Goal: Find specific page/section: Find specific page/section

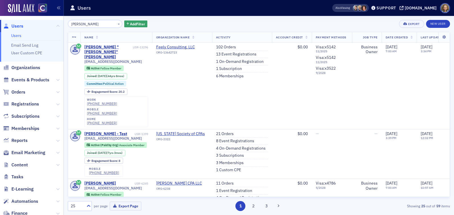
drag, startPoint x: 99, startPoint y: 25, endPoint x: 36, endPoint y: 13, distance: 63.5
click at [36, 13] on div "Users Users Email Send Log User Custom CPE Organizations Events & Products Orde…" at bounding box center [227, 107] width 454 height 215
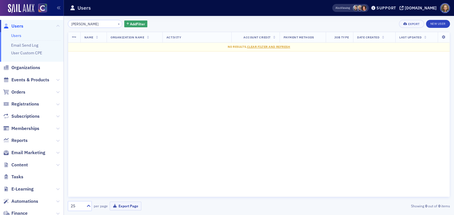
click at [88, 24] on input "[PERSON_NAME]" at bounding box center [95, 24] width 54 height 8
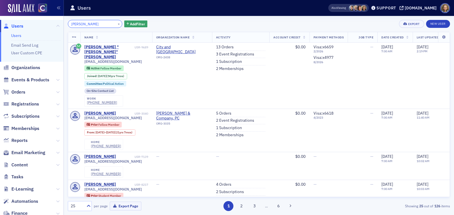
drag, startPoint x: 104, startPoint y: 24, endPoint x: 55, endPoint y: 16, distance: 49.3
click at [55, 16] on div "Users Users Email Send Log User Custom CPE Organizations Events & Products Orde…" at bounding box center [227, 107] width 454 height 215
paste input "[PERSON_NAME]"
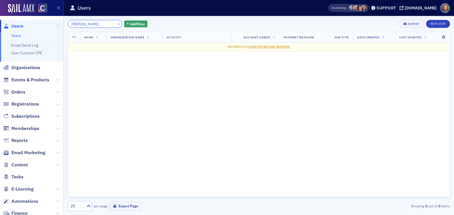
click at [84, 24] on input "[PERSON_NAME]" at bounding box center [95, 24] width 54 height 8
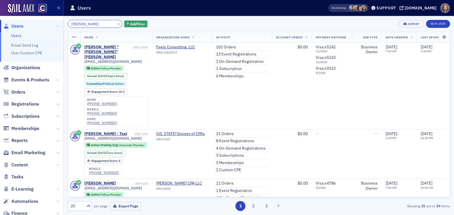
drag, startPoint x: 97, startPoint y: 25, endPoint x: 28, endPoint y: 14, distance: 70.6
click at [28, 15] on div "Users Users Email Send Log User Custom CPE Organizations Events & Products Orde…" at bounding box center [227, 107] width 454 height 215
paste input "[PERSON_NAME]"
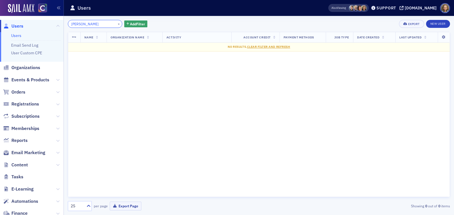
click at [80, 23] on input "[PERSON_NAME]" at bounding box center [95, 24] width 54 height 8
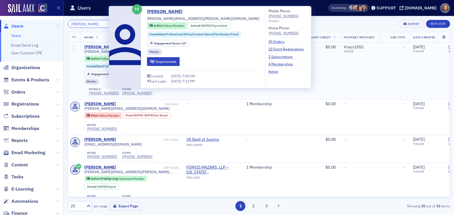
type input "[PERSON_NAME]"
click at [97, 48] on div "[PERSON_NAME]" at bounding box center [100, 47] width 32 height 5
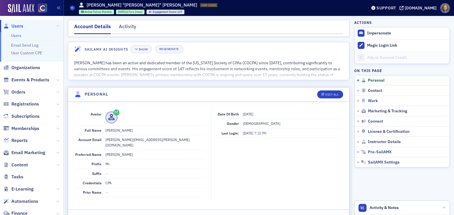
click at [16, 36] on link "Users" at bounding box center [16, 35] width 10 height 5
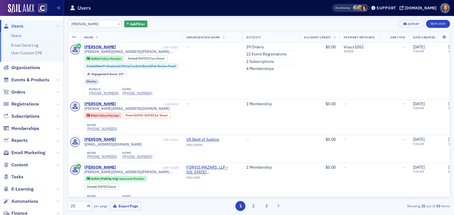
drag, startPoint x: 97, startPoint y: 26, endPoint x: 45, endPoint y: 21, distance: 52.9
click at [45, 21] on div "Users Users Email Send Log User Custom CPE Organizations Events & Products Orde…" at bounding box center [227, 107] width 454 height 215
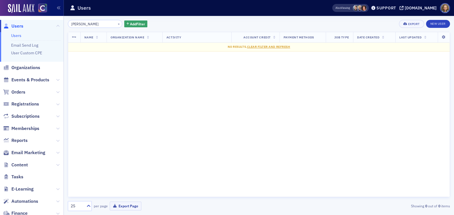
click at [81, 24] on input "[PERSON_NAME]" at bounding box center [95, 24] width 54 height 8
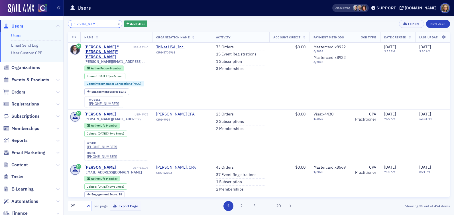
drag, startPoint x: 99, startPoint y: 23, endPoint x: 40, endPoint y: 19, distance: 59.4
click at [40, 19] on div "Users Users Email Send Log User Custom CPE Organizations Events & Products Orde…" at bounding box center [227, 107] width 454 height 215
paste input "[PERSON_NAME] [PERSON_NAME]"
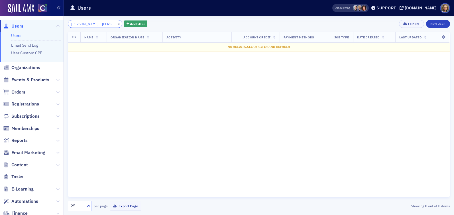
click at [91, 23] on input "[PERSON_NAME] [PERSON_NAME]" at bounding box center [95, 24] width 54 height 8
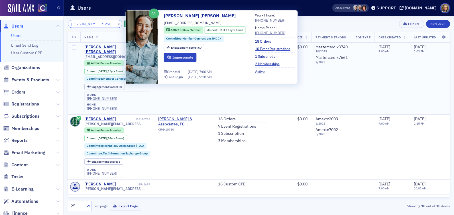
type input "[PERSON_NAME] [PERSON_NAME]"
click at [109, 48] on div "[PERSON_NAME] [PERSON_NAME]" at bounding box center [108, 50] width 49 height 10
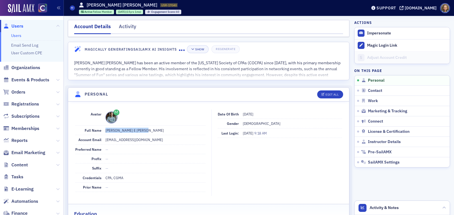
drag, startPoint x: 150, startPoint y: 131, endPoint x: 102, endPoint y: 131, distance: 47.5
click at [102, 131] on div "Full Name [PERSON_NAME] E [PERSON_NAME]" at bounding box center [140, 130] width 130 height 9
copy div "[PERSON_NAME] E [PERSON_NAME]"
click at [18, 34] on link "Users" at bounding box center [16, 35] width 10 height 5
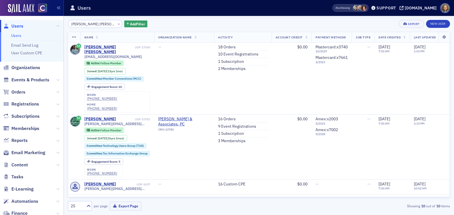
drag, startPoint x: 107, startPoint y: 23, endPoint x: 34, endPoint y: 18, distance: 73.6
click at [34, 18] on div "Users Users Email Send Log User Custom CPE Organizations Events & Products Orde…" at bounding box center [227, 107] width 454 height 215
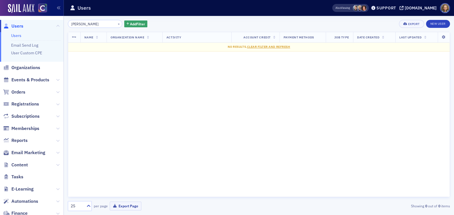
click at [83, 23] on input "[PERSON_NAME]" at bounding box center [95, 24] width 54 height 8
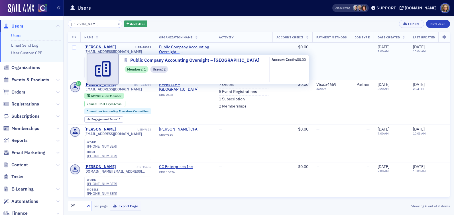
type input "[PERSON_NAME]"
click at [185, 47] on span "Public Company Accounting Oversight – [GEOGRAPHIC_DATA]" at bounding box center [185, 50] width 52 height 10
select select "US"
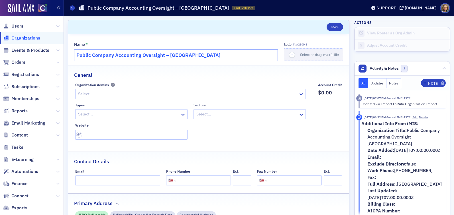
drag, startPoint x: 202, startPoint y: 60, endPoint x: 63, endPoint y: 51, distance: 139.2
click at [63, 51] on div "Users Organizations Events & Products Orders Registrations Subscriptions Member…" at bounding box center [227, 107] width 454 height 215
click at [16, 22] on span "Users" at bounding box center [31, 26] width 63 height 12
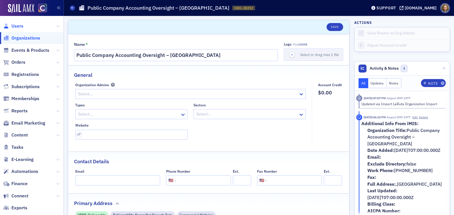
click at [18, 26] on span "Users" at bounding box center [17, 26] width 12 height 6
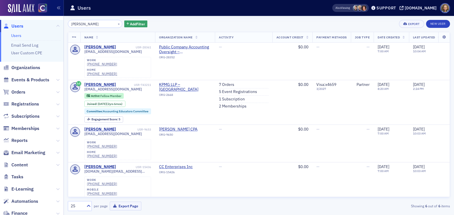
drag, startPoint x: 98, startPoint y: 24, endPoint x: 36, endPoint y: 14, distance: 63.5
click at [36, 14] on div "Users Users Email Send Log User Custom CPE Organizations Events & Products Orde…" at bounding box center [227, 107] width 454 height 215
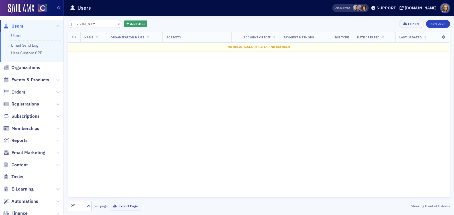
click at [81, 24] on input "[PERSON_NAME]" at bounding box center [95, 24] width 54 height 8
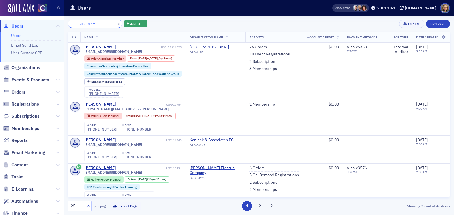
drag, startPoint x: 93, startPoint y: 24, endPoint x: 18, endPoint y: 15, distance: 75.6
click at [18, 15] on div "Users Users Email Send Log User Custom CPE Organizations Events & Products Orde…" at bounding box center [227, 107] width 454 height 215
paste input "[PERSON_NAME]"
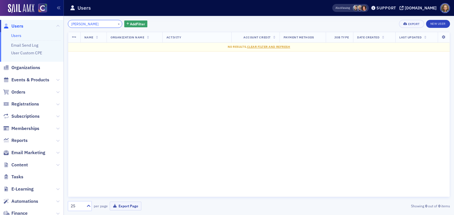
click at [88, 23] on input "[PERSON_NAME]" at bounding box center [95, 24] width 54 height 8
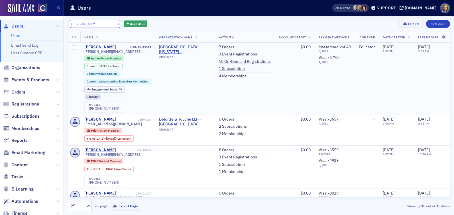
type input "[PERSON_NAME]"
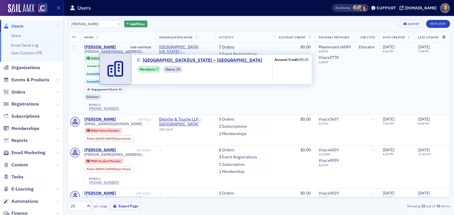
click at [184, 48] on span "[GEOGRAPHIC_DATA][US_STATE] – [GEOGRAPHIC_DATA]" at bounding box center [185, 50] width 52 height 10
select select "US"
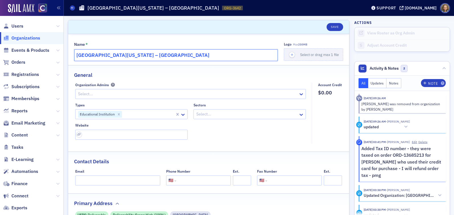
drag, startPoint x: 171, startPoint y: 56, endPoint x: 50, endPoint y: 51, distance: 120.6
click at [50, 51] on div "Users Organizations Events & Products Orders Registrations Subscriptions Member…" at bounding box center [227, 107] width 454 height 215
click at [19, 26] on span "Users" at bounding box center [17, 26] width 12 height 6
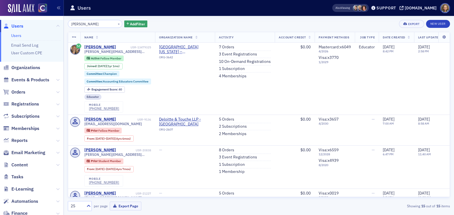
drag, startPoint x: 104, startPoint y: 24, endPoint x: 48, endPoint y: 17, distance: 56.2
click at [49, 18] on div "Users Users Email Send Log User Custom CPE Organizations Events & Products Orde…" at bounding box center [227, 107] width 454 height 215
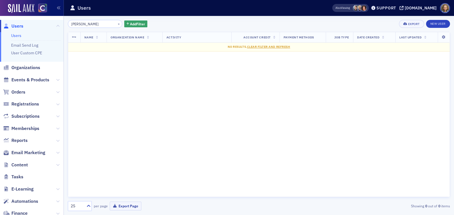
click at [85, 25] on input "[PERSON_NAME]" at bounding box center [95, 24] width 54 height 8
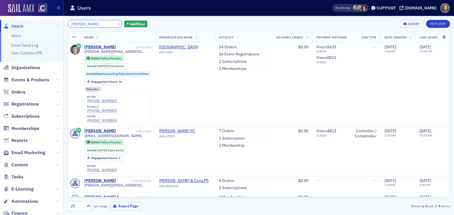
drag, startPoint x: 100, startPoint y: 23, endPoint x: 32, endPoint y: 13, distance: 69.1
click at [32, 13] on div "Users Users Email Send Log User Custom CPE Organizations Events & Products Orde…" at bounding box center [227, 107] width 454 height 215
paste input "[PERSON_NAME]"
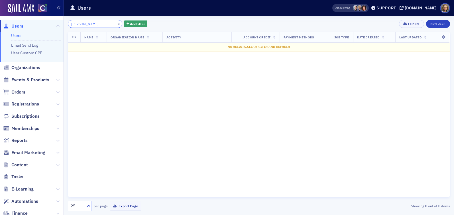
click at [88, 24] on input "[PERSON_NAME]" at bounding box center [95, 24] width 54 height 8
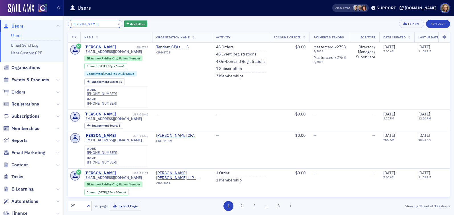
drag, startPoint x: 98, startPoint y: 26, endPoint x: 39, endPoint y: 17, distance: 59.6
click at [38, 19] on div "Users Users Email Send Log User Custom CPE Organizations Events & Products Orde…" at bounding box center [227, 107] width 454 height 215
paste input "[PERSON_NAME]"
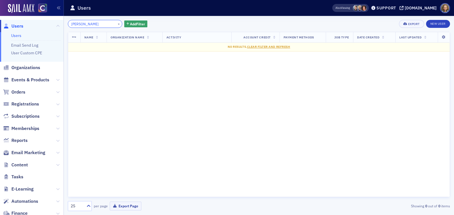
click at [84, 21] on input "[PERSON_NAME]" at bounding box center [95, 24] width 54 height 8
click at [85, 25] on input "[PERSON_NAME]" at bounding box center [95, 24] width 54 height 8
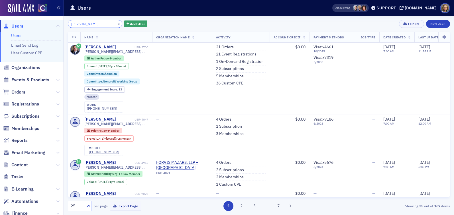
drag, startPoint x: 100, startPoint y: 26, endPoint x: 38, endPoint y: 21, distance: 62.0
click at [38, 21] on div "Users Users Email Send Log User Custom CPE Organizations Events & Products Orde…" at bounding box center [227, 107] width 454 height 215
paste input "[PERSON_NAME]"
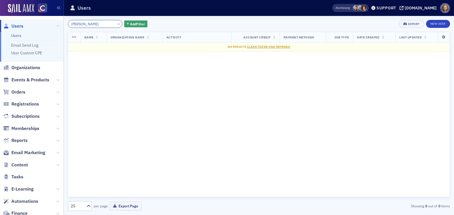
click at [88, 23] on input "[PERSON_NAME]" at bounding box center [95, 24] width 54 height 8
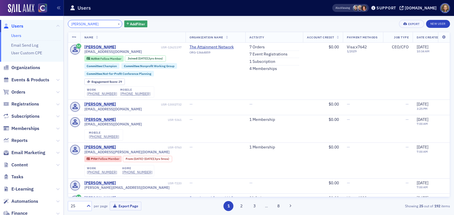
drag, startPoint x: 96, startPoint y: 23, endPoint x: 38, endPoint y: 19, distance: 57.9
click at [38, 20] on div "Users Users Email Send Log User Custom CPE Organizations Events & Products Orde…" at bounding box center [227, 107] width 454 height 215
paste input "[PERSON_NAME]"
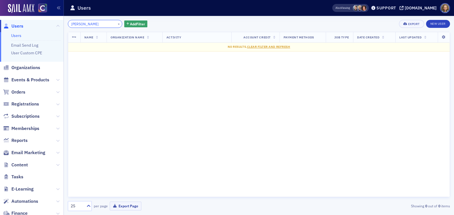
click at [85, 25] on input "[PERSON_NAME]" at bounding box center [95, 24] width 54 height 8
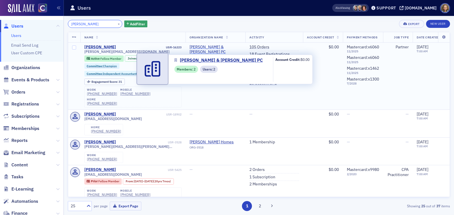
type input "[PERSON_NAME]"
click at [201, 46] on span "[PERSON_NAME] & [PERSON_NAME] PC" at bounding box center [215, 50] width 52 height 10
select select "US"
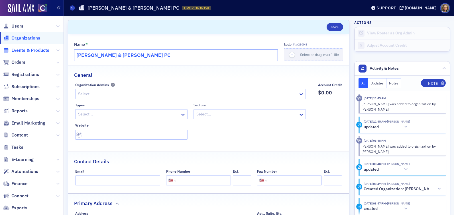
drag, startPoint x: 147, startPoint y: 53, endPoint x: 46, endPoint y: 50, distance: 100.3
click at [46, 50] on div "Users Organizations Events & Products Orders Registrations Subscriptions Member…" at bounding box center [227, 107] width 454 height 215
click at [17, 26] on span "Users" at bounding box center [17, 26] width 12 height 6
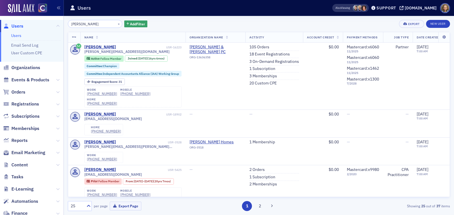
drag, startPoint x: 101, startPoint y: 24, endPoint x: 31, endPoint y: 14, distance: 70.2
click at [31, 14] on div "Users Users Email Send Log User Custom CPE Organizations Events & Products Orde…" at bounding box center [227, 107] width 454 height 215
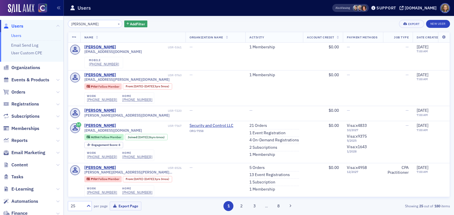
click at [87, 23] on input "[PERSON_NAME]" at bounding box center [95, 24] width 54 height 8
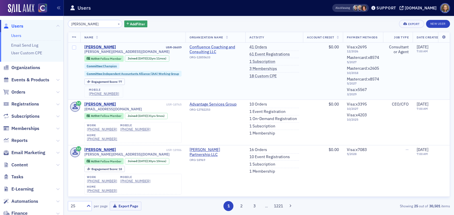
type input "[PERSON_NAME]"
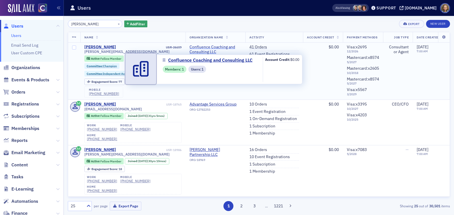
click at [209, 51] on span "Confluence Coaching and Consulting LLC" at bounding box center [215, 50] width 52 height 10
select select "US"
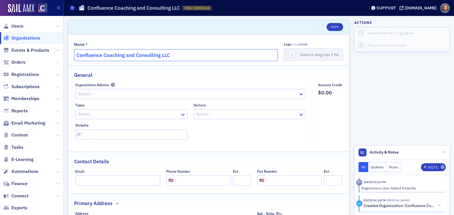
drag, startPoint x: 180, startPoint y: 57, endPoint x: 60, endPoint y: 52, distance: 120.0
click at [60, 52] on div "Users Organizations Events & Products Orders Registrations Subscriptions Member…" at bounding box center [227, 107] width 454 height 215
click at [12, 25] on span "Users" at bounding box center [17, 26] width 12 height 6
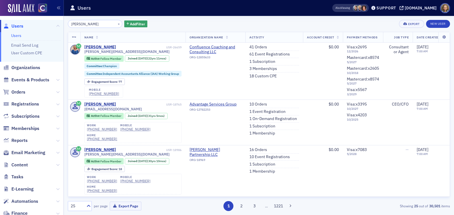
drag, startPoint x: 98, startPoint y: 24, endPoint x: 25, endPoint y: 15, distance: 73.7
click at [25, 16] on div "Users Users Email Send Log User Custom CPE Organizations Events & Products Orde…" at bounding box center [227, 107] width 454 height 215
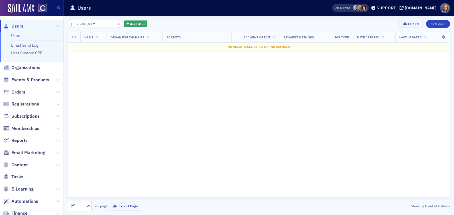
click at [79, 24] on input "[PERSON_NAME]" at bounding box center [95, 24] width 54 height 8
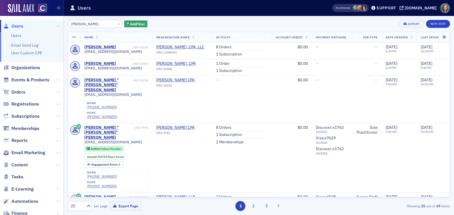
drag, startPoint x: 92, startPoint y: 25, endPoint x: 76, endPoint y: 24, distance: 15.4
click at [76, 24] on input "[PERSON_NAME]" at bounding box center [95, 24] width 54 height 8
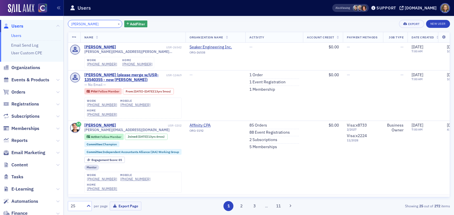
drag, startPoint x: 88, startPoint y: 24, endPoint x: 42, endPoint y: 22, distance: 45.6
click at [43, 22] on div "Users Users Email Send Log User Custom CPE Organizations Events & Products Orde…" at bounding box center [227, 107] width 454 height 215
paste input "[PERSON_NAME]"
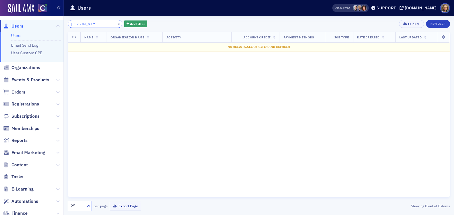
click at [86, 22] on input "[PERSON_NAME]" at bounding box center [95, 24] width 54 height 8
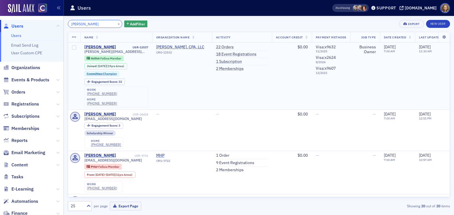
type input "[PERSON_NAME]"
click at [190, 46] on span "[PERSON_NAME], CPA, LLC" at bounding box center [182, 47] width 52 height 5
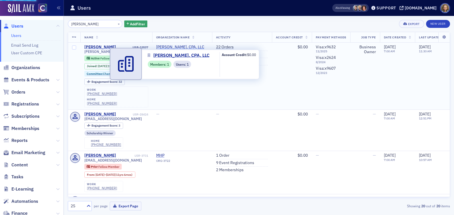
select select "US"
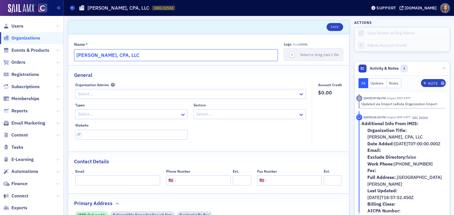
drag, startPoint x: 150, startPoint y: 54, endPoint x: 50, endPoint y: 45, distance: 100.7
click at [50, 45] on div "Users Organizations Events & Products Orders Registrations Subscriptions Member…" at bounding box center [227, 107] width 454 height 215
click at [14, 26] on span "Users" at bounding box center [17, 26] width 12 height 6
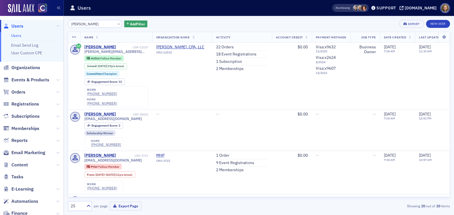
drag, startPoint x: 100, startPoint y: 26, endPoint x: 40, endPoint y: 15, distance: 60.8
click at [40, 15] on div "Users Users Email Send Log User Custom CPE Organizations Events & Products Orde…" at bounding box center [227, 107] width 454 height 215
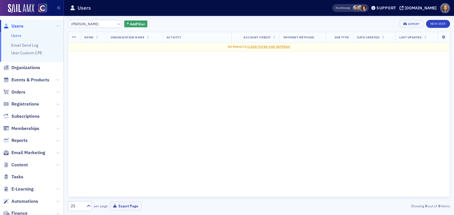
click at [83, 23] on input "[PERSON_NAME]" at bounding box center [95, 24] width 54 height 8
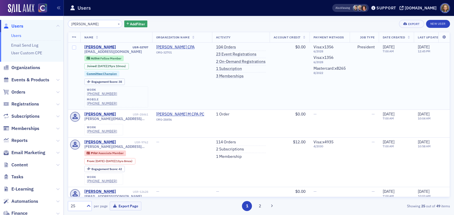
type input "[PERSON_NAME]"
click at [190, 44] on td "[PERSON_NAME] CPA ORG-32701" at bounding box center [182, 76] width 60 height 67
click at [192, 50] on span "ORG-32701" at bounding box center [182, 53] width 52 height 7
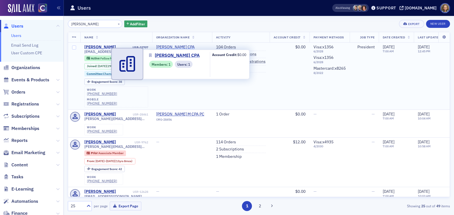
click at [188, 45] on span "[PERSON_NAME] CPA" at bounding box center [182, 47] width 52 height 5
select select "US"
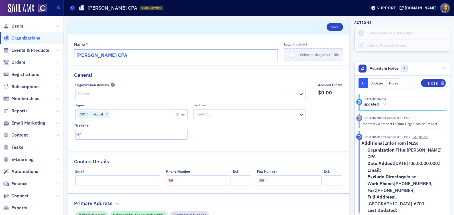
drag, startPoint x: 144, startPoint y: 53, endPoint x: 56, endPoint y: 51, distance: 88.6
click at [56, 51] on div "Users Organizations Events & Products Orders Registrations Subscriptions Member…" at bounding box center [227, 107] width 454 height 215
click at [20, 25] on span "Users" at bounding box center [17, 26] width 12 height 6
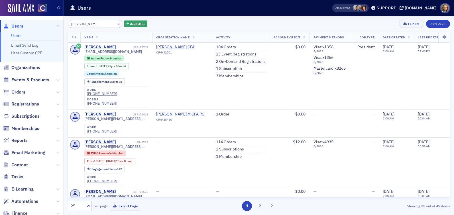
drag, startPoint x: 97, startPoint y: 26, endPoint x: 30, endPoint y: 18, distance: 67.2
click at [30, 18] on div "Users Users Email Send Log User Custom CPE Organizations Events & Products Orde…" at bounding box center [227, 107] width 454 height 215
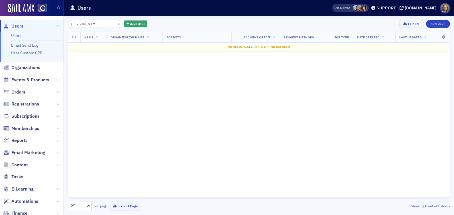
click at [81, 22] on input "[PERSON_NAME]" at bounding box center [95, 24] width 54 height 8
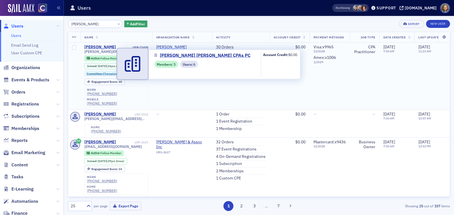
type input "[PERSON_NAME]"
click at [185, 47] on span "[PERSON_NAME] [PERSON_NAME] CPAs PC" at bounding box center [182, 50] width 52 height 10
select select "US"
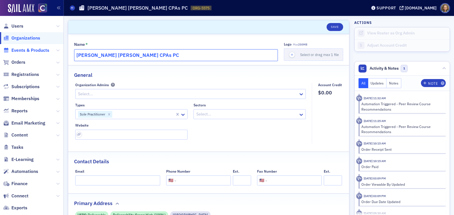
drag, startPoint x: 146, startPoint y: 60, endPoint x: 48, endPoint y: 49, distance: 98.8
click at [48, 49] on div "Users Organizations Events & Products Orders Registrations Subscriptions Member…" at bounding box center [227, 107] width 454 height 215
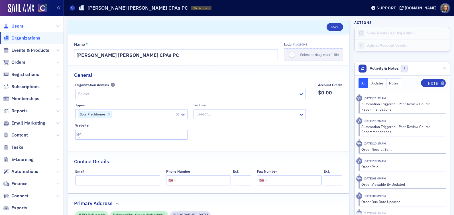
click at [20, 27] on span "Users" at bounding box center [17, 26] width 12 height 6
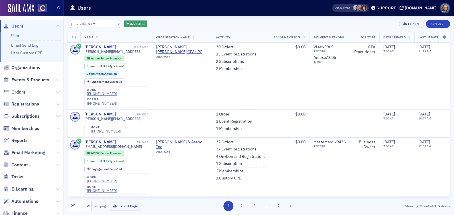
drag, startPoint x: 97, startPoint y: 28, endPoint x: 44, endPoint y: 15, distance: 55.3
click at [44, 15] on div "Users Users Email Send Log User Custom CPE Organizations Events & Products Orde…" at bounding box center [227, 107] width 454 height 215
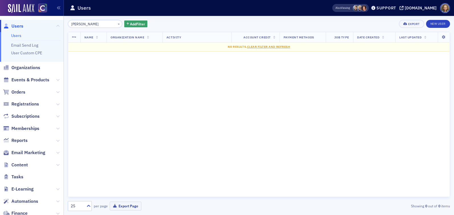
click at [83, 23] on input "[PERSON_NAME]" at bounding box center [95, 24] width 54 height 8
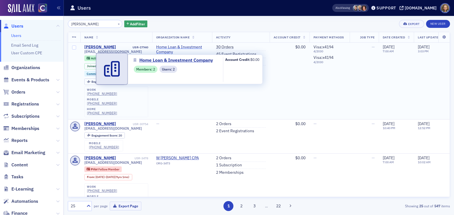
type input "[PERSON_NAME]"
click at [190, 45] on span "Home Loan & Investment Company" at bounding box center [182, 50] width 52 height 10
select select "US"
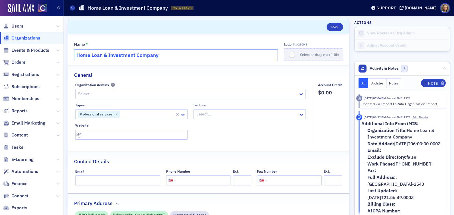
drag, startPoint x: 172, startPoint y: 56, endPoint x: 69, endPoint y: 47, distance: 103.5
click at [69, 47] on div "Name * Home Loan & Investment Company Logo Max 250MB Select or drag max 1 file …" at bounding box center [208, 209] width 281 height 351
click at [15, 26] on span "Users" at bounding box center [17, 26] width 12 height 6
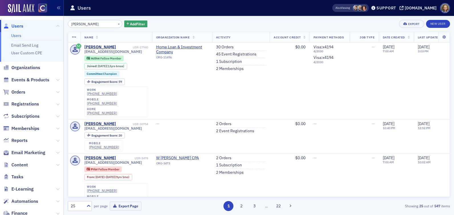
drag, startPoint x: 97, startPoint y: 24, endPoint x: 36, endPoint y: 19, distance: 61.7
click at [36, 19] on div "Users Users Email Send Log User Custom CPE Organizations Events & Products Orde…" at bounding box center [227, 107] width 454 height 215
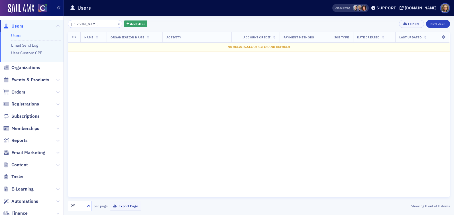
click at [82, 24] on input "[PERSON_NAME]" at bounding box center [95, 24] width 54 height 8
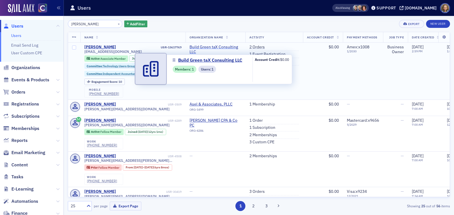
type input "[PERSON_NAME]"
click at [224, 49] on span "Build Green taX Consulting LLC" at bounding box center [215, 50] width 52 height 10
select select "US"
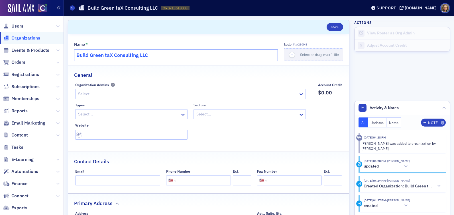
drag, startPoint x: 157, startPoint y: 55, endPoint x: 48, endPoint y: 54, distance: 108.2
click at [48, 54] on div "Users Organizations Events & Products Orders Registrations Subscriptions Member…" at bounding box center [227, 107] width 454 height 215
click at [18, 25] on span "Users" at bounding box center [17, 26] width 12 height 6
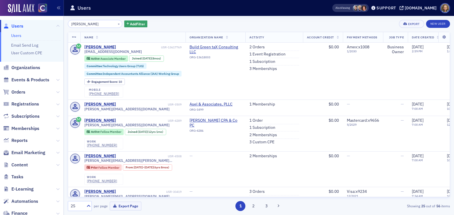
drag, startPoint x: 100, startPoint y: 25, endPoint x: 12, endPoint y: 14, distance: 88.7
click at [12, 14] on div "Users Users Email Send Log User Custom CPE Organizations Events & Products Orde…" at bounding box center [227, 107] width 454 height 215
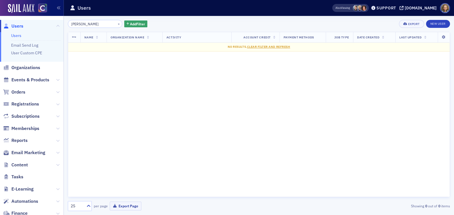
click at [81, 23] on input "[PERSON_NAME]" at bounding box center [95, 24] width 54 height 8
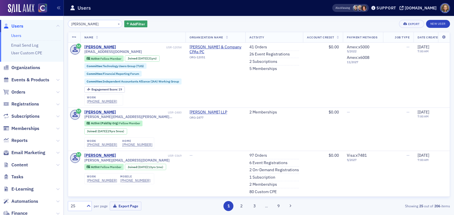
type input "[PERSON_NAME]"
click at [209, 40] on th "Organization Name" at bounding box center [215, 37] width 60 height 11
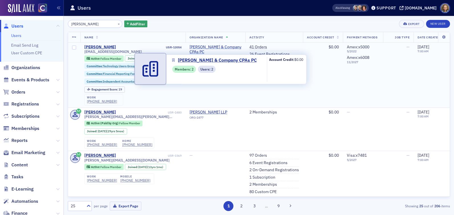
click at [203, 48] on span "[PERSON_NAME] & Company CPAs PC" at bounding box center [215, 50] width 52 height 10
select select "US"
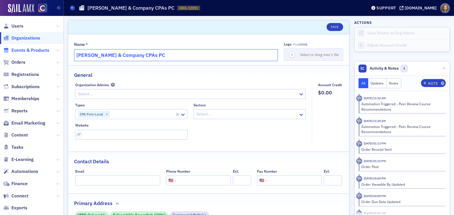
drag, startPoint x: 158, startPoint y: 57, endPoint x: 35, endPoint y: 50, distance: 123.8
click at [35, 50] on div "Users Organizations Events & Products Orders Registrations Subscriptions Member…" at bounding box center [227, 107] width 454 height 215
click at [20, 26] on span "Users" at bounding box center [17, 26] width 12 height 6
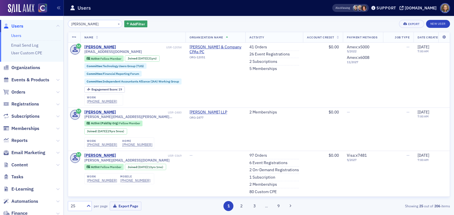
drag, startPoint x: 98, startPoint y: 26, endPoint x: 36, endPoint y: 15, distance: 62.9
click at [36, 15] on div "Users Users Email Send Log User Custom CPE Organizations Events & Products Orde…" at bounding box center [227, 107] width 454 height 215
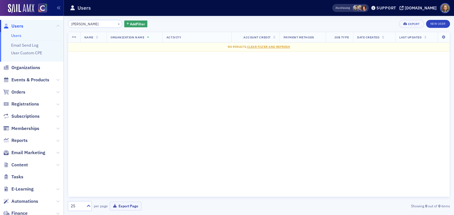
click at [81, 22] on input "[PERSON_NAME]" at bounding box center [95, 24] width 54 height 8
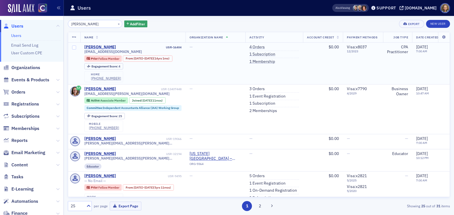
drag, startPoint x: 91, startPoint y: 96, endPoint x: 91, endPoint y: 91, distance: 5.4
drag, startPoint x: 97, startPoint y: 22, endPoint x: 43, endPoint y: 15, distance: 54.0
click at [44, 15] on div "Users Users Email Send Log User Custom CPE Organizations Events & Products Orde…" at bounding box center [227, 107] width 454 height 215
paste input "[PERSON_NAME]"
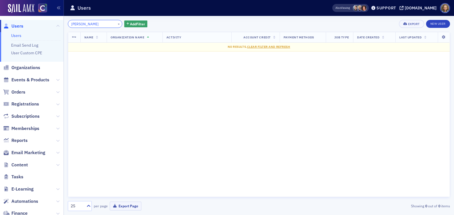
click at [84, 24] on input "[PERSON_NAME]" at bounding box center [95, 24] width 54 height 8
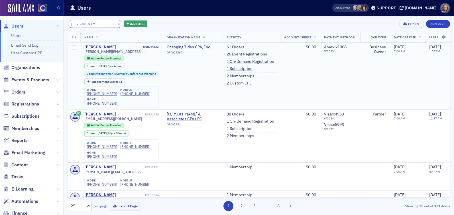
type input "[PERSON_NAME]"
click at [194, 44] on td "Changing Tides CPA, Inc. ORG-29262" at bounding box center [193, 76] width 60 height 67
click at [194, 46] on span "Changing Tides CPA, Inc." at bounding box center [193, 47] width 52 height 5
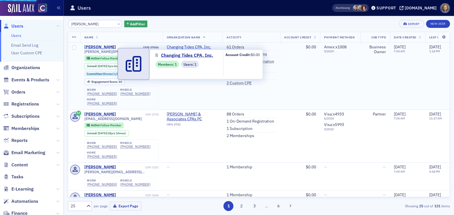
select select "US"
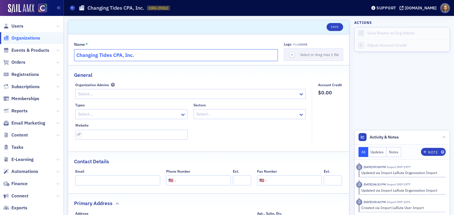
drag, startPoint x: 147, startPoint y: 56, endPoint x: 67, endPoint y: 54, distance: 80.0
click at [18, 24] on span "Users" at bounding box center [17, 26] width 12 height 6
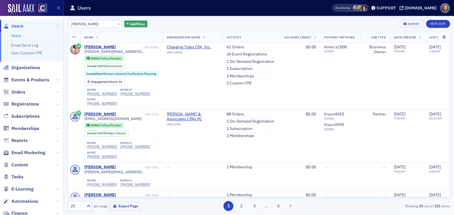
drag, startPoint x: 98, startPoint y: 23, endPoint x: 31, endPoint y: 20, distance: 66.7
click at [31, 20] on div "Users Users Email Send Log User Custom CPE Organizations Events & Products Orde…" at bounding box center [227, 107] width 454 height 215
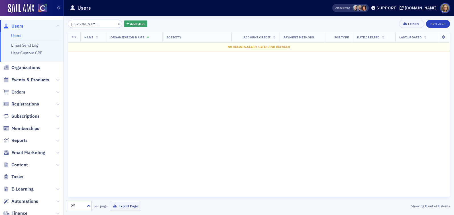
click at [82, 22] on input "[PERSON_NAME]" at bounding box center [95, 24] width 54 height 8
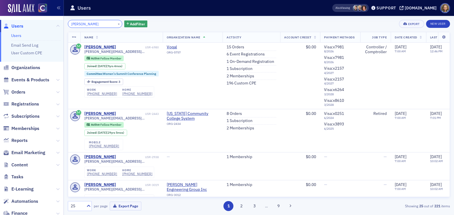
drag, startPoint x: 92, startPoint y: 25, endPoint x: 52, endPoint y: 19, distance: 40.9
click at [53, 20] on div "Users Users Email Send Log User Custom CPE Organizations Events & Products Orde…" at bounding box center [227, 107] width 454 height 215
paste input "[PERSON_NAME]"
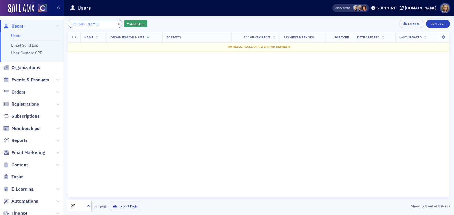
click at [84, 23] on input "[PERSON_NAME]" at bounding box center [95, 24] width 54 height 8
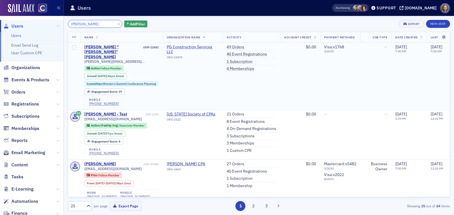
type input "[PERSON_NAME]"
click at [197, 48] on span "PG Construction Services LLC" at bounding box center [193, 50] width 52 height 10
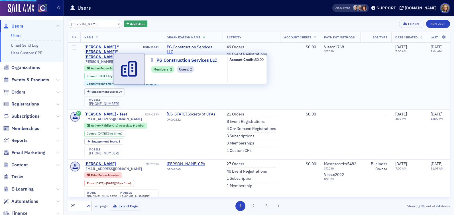
select select "US"
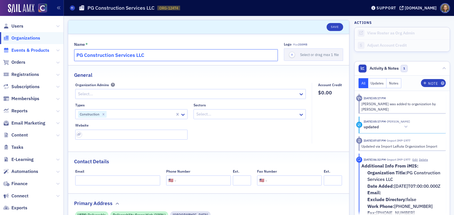
drag, startPoint x: 162, startPoint y: 54, endPoint x: 47, endPoint y: 51, distance: 115.3
click at [47, 51] on div "Users Organizations Events & Products Orders Registrations Subscriptions Member…" at bounding box center [227, 107] width 454 height 215
click at [20, 26] on span "Users" at bounding box center [17, 26] width 12 height 6
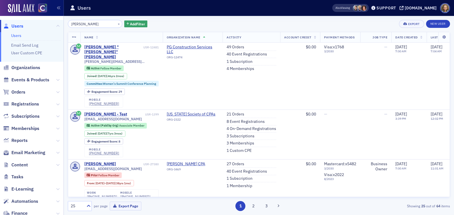
drag, startPoint x: 98, startPoint y: 26, endPoint x: 45, endPoint y: 15, distance: 54.1
click at [45, 15] on div "Users Users Email Send Log User Custom CPE Organizations Events & Products Orde…" at bounding box center [227, 107] width 454 height 215
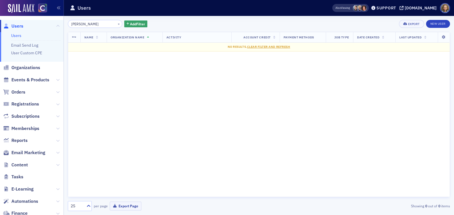
click at [86, 24] on input "[PERSON_NAME]" at bounding box center [95, 24] width 54 height 8
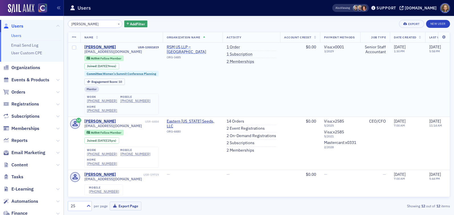
type input "[PERSON_NAME]"
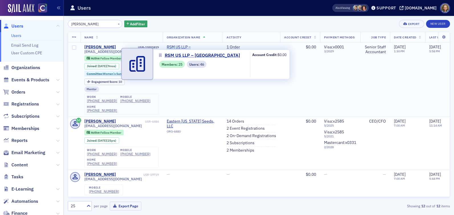
click at [197, 47] on span "RSM US LLP – [GEOGRAPHIC_DATA]" at bounding box center [193, 50] width 52 height 10
select select "US"
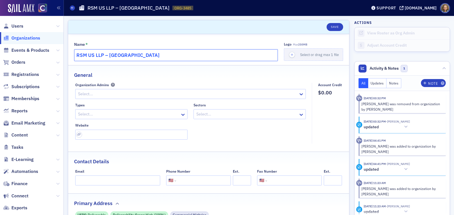
drag, startPoint x: 137, startPoint y: 56, endPoint x: 52, endPoint y: 49, distance: 85.5
click at [52, 49] on div "Users Organizations Events & Products Orders Registrations Subscriptions Member…" at bounding box center [227, 107] width 454 height 215
click at [16, 26] on span "Users" at bounding box center [17, 26] width 12 height 6
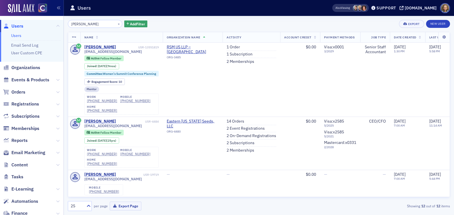
drag, startPoint x: 99, startPoint y: 22, endPoint x: 50, endPoint y: 17, distance: 49.2
click at [50, 17] on div "Users Users Email Send Log User Custom CPE Organizations Events & Products Orde…" at bounding box center [227, 107] width 454 height 215
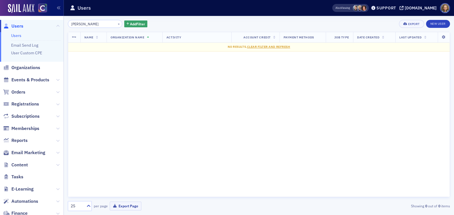
click at [84, 23] on input "[PERSON_NAME]" at bounding box center [95, 24] width 54 height 8
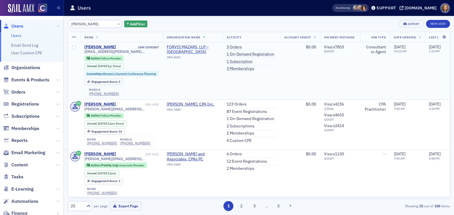
type input "[PERSON_NAME]"
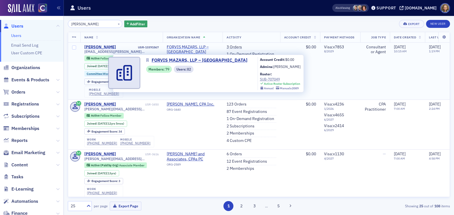
click at [180, 48] on span "FORVIS MAZARS, LLP – [GEOGRAPHIC_DATA]" at bounding box center [193, 50] width 52 height 10
select select "US"
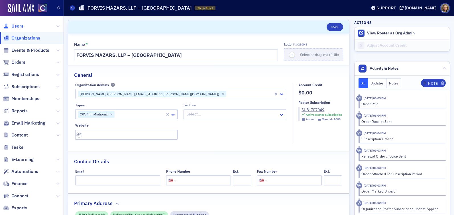
click at [18, 26] on span "Users" at bounding box center [17, 26] width 12 height 6
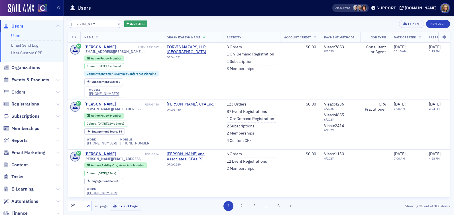
drag, startPoint x: 101, startPoint y: 20, endPoint x: 60, endPoint y: 22, distance: 41.3
click at [60, 22] on div "Users Users Email Send Log User Custom CPE Organizations Events & Products Orde…" at bounding box center [227, 107] width 454 height 215
drag, startPoint x: 103, startPoint y: 24, endPoint x: 41, endPoint y: 19, distance: 62.3
click at [41, 19] on div "Users Users Email Send Log User Custom CPE Organizations Events & Products Orde…" at bounding box center [227, 107] width 454 height 215
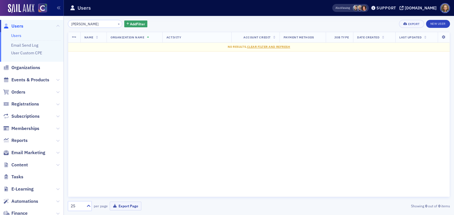
click at [84, 24] on input "[PERSON_NAME]" at bounding box center [95, 24] width 54 height 8
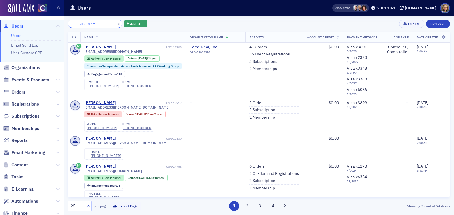
drag, startPoint x: 95, startPoint y: 24, endPoint x: 39, endPoint y: 23, distance: 55.8
click at [39, 23] on div "Users Users Email Send Log User Custom CPE Organizations Events & Products Orde…" at bounding box center [227, 107] width 454 height 215
paste input "[PERSON_NAME]"
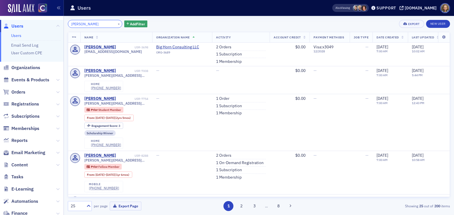
click at [89, 24] on input "[PERSON_NAME]" at bounding box center [95, 24] width 54 height 8
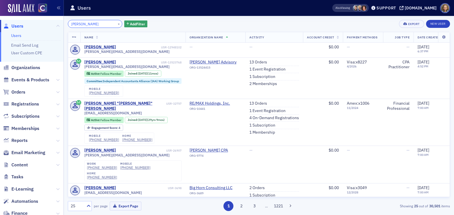
drag, startPoint x: 99, startPoint y: 26, endPoint x: 40, endPoint y: 24, distance: 58.4
click at [40, 24] on div "Users Users Email Send Log User Custom CPE Organizations Events & Products Orde…" at bounding box center [227, 107] width 454 height 215
paste input "n [PERSON_NAME]"
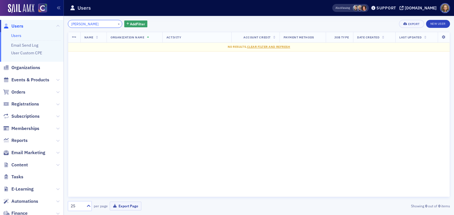
click at [80, 24] on input "[PERSON_NAME]" at bounding box center [95, 24] width 54 height 8
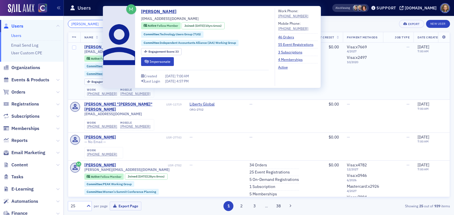
type input "[PERSON_NAME]"
click at [92, 46] on div "[PERSON_NAME]" at bounding box center [100, 47] width 32 height 5
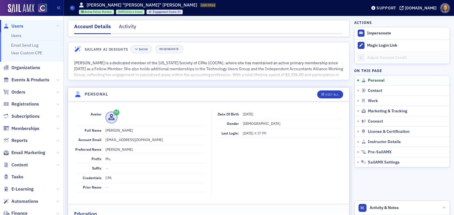
click at [14, 38] on link "Users" at bounding box center [16, 35] width 10 height 5
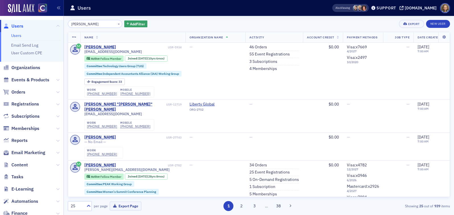
drag, startPoint x: 90, startPoint y: 24, endPoint x: 29, endPoint y: 17, distance: 61.1
click at [29, 17] on div "Users Users Email Send Log User Custom CPE Organizations Events & Products Orde…" at bounding box center [227, 107] width 454 height 215
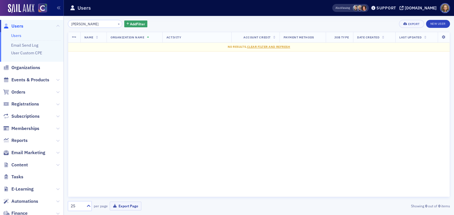
click at [84, 24] on input "[PERSON_NAME]" at bounding box center [95, 24] width 54 height 8
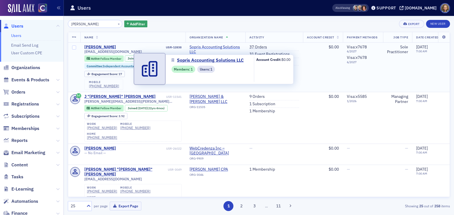
type input "[PERSON_NAME]"
click at [226, 48] on span "Sopris Accounting Solutions LLC" at bounding box center [215, 50] width 52 height 10
select select "US"
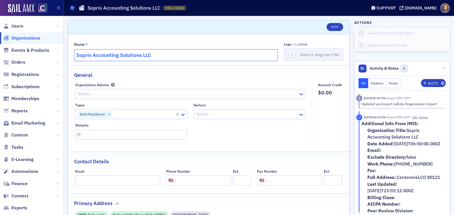
drag, startPoint x: 161, startPoint y: 58, endPoint x: 58, endPoint y: 50, distance: 103.1
click at [58, 50] on div "Users Organizations Events & Products Orders Registrations Subscriptions Member…" at bounding box center [227, 107] width 454 height 215
click at [14, 24] on span "Users" at bounding box center [17, 26] width 12 height 6
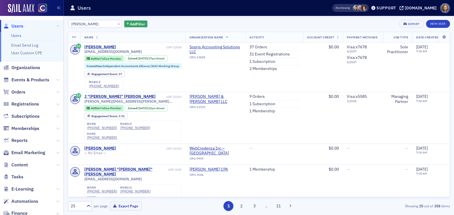
drag, startPoint x: 97, startPoint y: 22, endPoint x: 34, endPoint y: 15, distance: 63.4
click at [34, 15] on div "Users Users Email Send Log User Custom CPE Organizations Events & Products Orde…" at bounding box center [227, 107] width 454 height 215
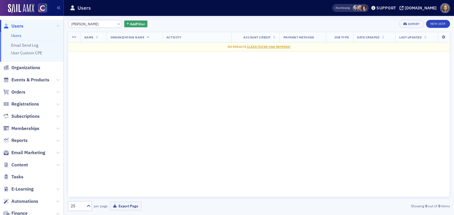
click at [89, 23] on input "[PERSON_NAME]" at bounding box center [95, 24] width 54 height 8
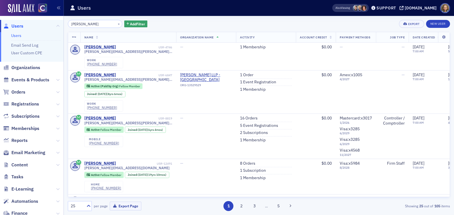
drag, startPoint x: 86, startPoint y: 23, endPoint x: 58, endPoint y: 21, distance: 27.7
click at [58, 21] on div "Users Users Email Send Log User Custom CPE Organizations Events & Products Orde…" at bounding box center [227, 107] width 454 height 215
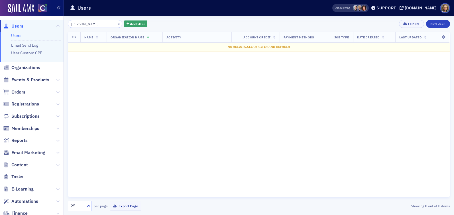
drag, startPoint x: 92, startPoint y: 23, endPoint x: 46, endPoint y: 13, distance: 47.4
click at [46, 16] on div "Users Users Email Send Log User Custom CPE Organizations Events & Products Orde…" at bounding box center [227, 107] width 454 height 215
drag, startPoint x: 103, startPoint y: 23, endPoint x: 83, endPoint y: 23, distance: 20.2
click at [83, 23] on input "[PERSON_NAME]" at bounding box center [95, 24] width 54 height 8
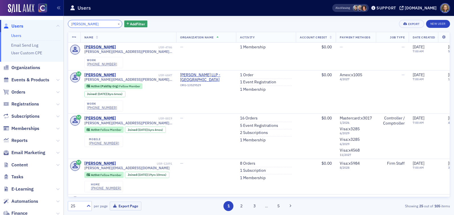
drag, startPoint x: 90, startPoint y: 25, endPoint x: 47, endPoint y: 20, distance: 42.9
click at [47, 21] on div "Users Users Email Send Log User Custom CPE Organizations Events & Products Orde…" at bounding box center [227, 107] width 454 height 215
paste input "[PERSON_NAME]"
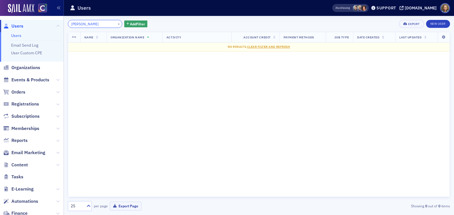
drag, startPoint x: 87, startPoint y: 24, endPoint x: 61, endPoint y: 23, distance: 26.8
click at [61, 23] on div "Users Users Email Send Log User Custom CPE Organizations Events & Products Orde…" at bounding box center [227, 107] width 454 height 215
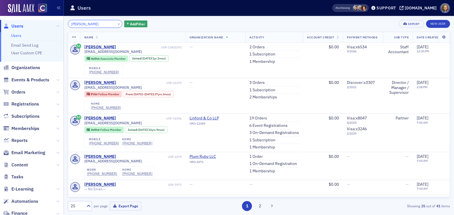
drag, startPoint x: 103, startPoint y: 22, endPoint x: 48, endPoint y: 20, distance: 55.3
click at [48, 20] on div "Users Users Email Send Log User Custom CPE Organizations Events & Products Orde…" at bounding box center [227, 107] width 454 height 215
paste input "rewster Gra"
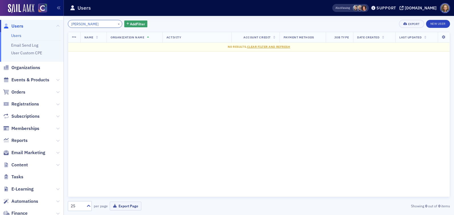
click at [88, 25] on input "[PERSON_NAME]" at bounding box center [95, 24] width 54 height 8
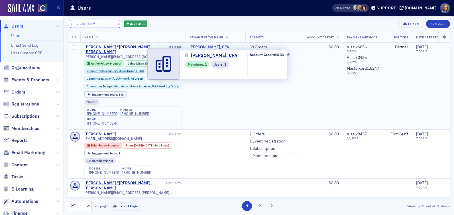
type input "[PERSON_NAME]"
click at [216, 45] on span "[PERSON_NAME], CPA" at bounding box center [215, 47] width 52 height 5
select select "US"
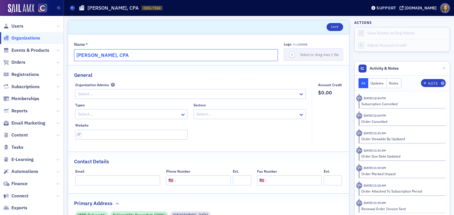
drag, startPoint x: 128, startPoint y: 57, endPoint x: 60, endPoint y: 48, distance: 68.3
click at [60, 48] on div "Users Organizations Events & Products Orders Registrations Subscriptions Member…" at bounding box center [227, 107] width 454 height 215
click at [17, 26] on span "Users" at bounding box center [17, 26] width 12 height 6
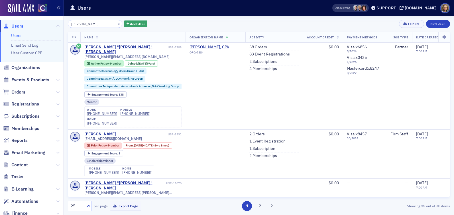
drag, startPoint x: 102, startPoint y: 22, endPoint x: 56, endPoint y: 21, distance: 46.4
click at [56, 21] on div "Users Users Email Send Log User Custom CPE Organizations Events & Products Orde…" at bounding box center [227, 107] width 454 height 215
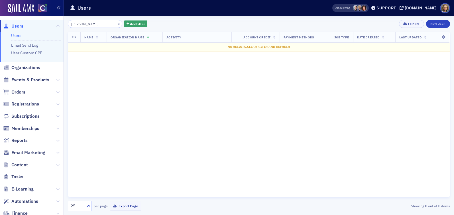
click at [85, 24] on input "[PERSON_NAME]" at bounding box center [95, 24] width 54 height 8
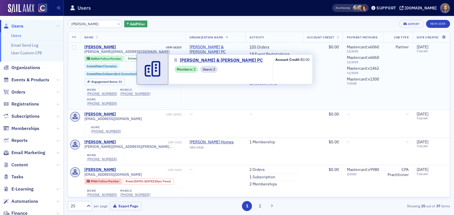
type input "[PERSON_NAME]"
click at [208, 47] on span "[PERSON_NAME] & [PERSON_NAME] PC" at bounding box center [215, 50] width 52 height 10
select select "US"
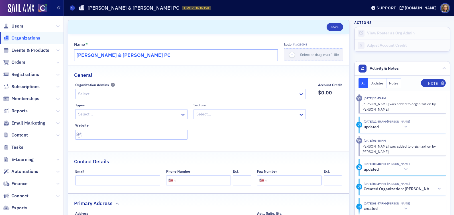
drag, startPoint x: 167, startPoint y: 57, endPoint x: 42, endPoint y: 46, distance: 125.8
click at [42, 46] on div "Users Organizations Events & Products Orders Registrations Subscriptions Member…" at bounding box center [227, 107] width 454 height 215
click at [17, 24] on span "Users" at bounding box center [17, 26] width 12 height 6
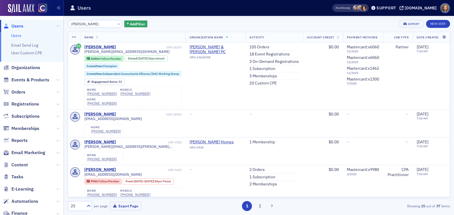
drag, startPoint x: 104, startPoint y: 24, endPoint x: 47, endPoint y: 17, distance: 57.6
click at [47, 17] on div "Users Users Email Send Log User Custom CPE Organizations Events & Products Orde…" at bounding box center [227, 107] width 454 height 215
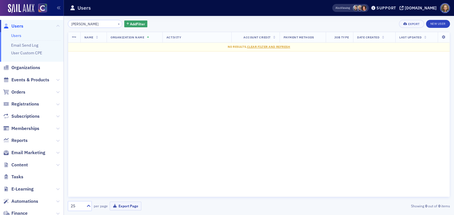
click at [83, 24] on input "[PERSON_NAME]" at bounding box center [95, 24] width 54 height 8
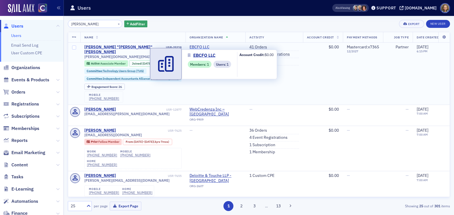
type input "[PERSON_NAME]"
click at [203, 46] on span "EBCFO LLC" at bounding box center [215, 47] width 52 height 5
select select "US"
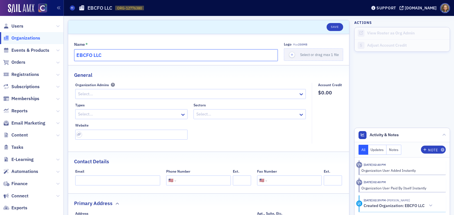
drag, startPoint x: 125, startPoint y: 55, endPoint x: 44, endPoint y: 44, distance: 81.7
click at [44, 44] on div "Users Organizations Events & Products Orders Registrations Subscriptions Member…" at bounding box center [227, 107] width 454 height 215
click at [21, 26] on span "Users" at bounding box center [17, 26] width 12 height 6
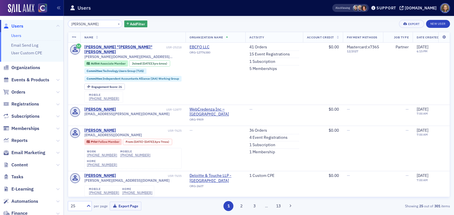
drag, startPoint x: 97, startPoint y: 24, endPoint x: 36, endPoint y: 21, distance: 61.6
click at [36, 21] on div "Users Users Email Send Log User Custom CPE Organizations Events & Products Orde…" at bounding box center [227, 107] width 454 height 215
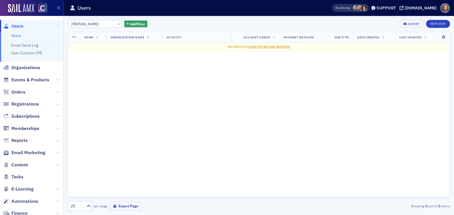
click at [84, 23] on input "[PERSON_NAME]" at bounding box center [95, 24] width 54 height 8
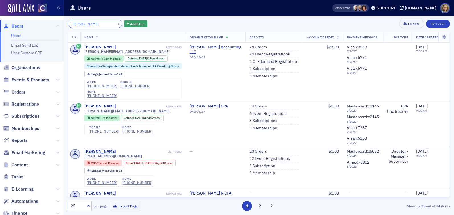
drag, startPoint x: 99, startPoint y: 24, endPoint x: 34, endPoint y: 17, distance: 65.3
click at [34, 18] on div "Users Users Email Send Log User Custom CPE Organizations Events & Products Orde…" at bounding box center [227, 107] width 454 height 215
paste input "net [PERSON_NAME]"
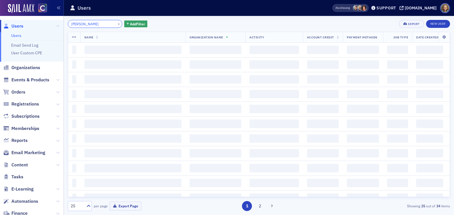
scroll to position [0, 1]
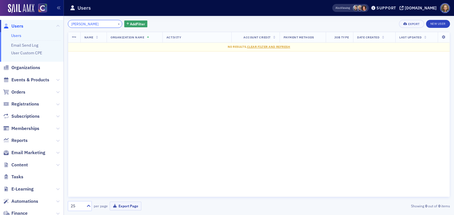
click at [81, 24] on input "[PERSON_NAME]" at bounding box center [95, 24] width 54 height 8
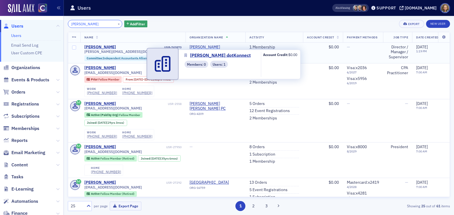
type input "[PERSON_NAME]"
click at [209, 46] on span "[PERSON_NAME] dotKonnect" at bounding box center [215, 50] width 52 height 10
select select "US"
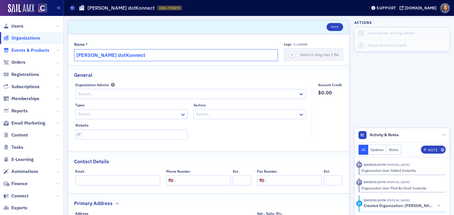
drag, startPoint x: 131, startPoint y: 55, endPoint x: 41, endPoint y: 51, distance: 89.8
click at [41, 51] on div "Users Organizations Events & Products Orders Registrations Subscriptions Member…" at bounding box center [227, 107] width 454 height 215
click at [18, 26] on span "Users" at bounding box center [17, 26] width 12 height 6
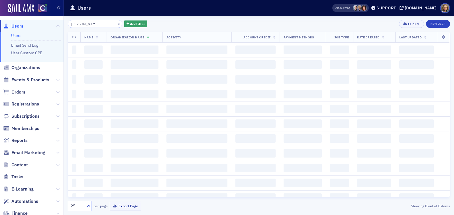
scroll to position [0, 1]
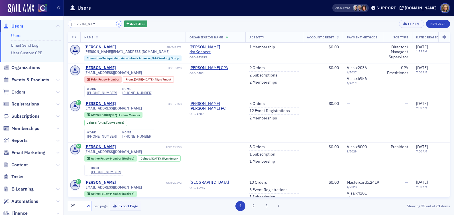
click at [116, 23] on button "×" at bounding box center [118, 23] width 5 height 5
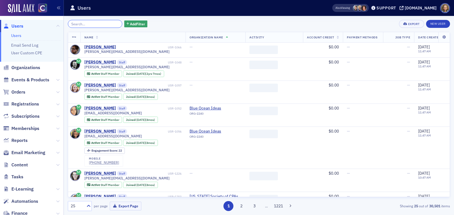
click at [86, 27] on input "search" at bounding box center [95, 24] width 54 height 8
paste input "[PERSON_NAME]"
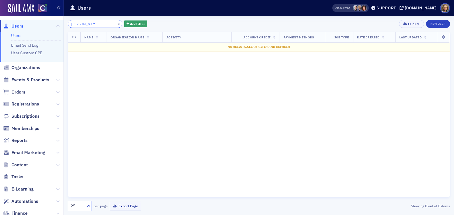
click at [80, 23] on input "[PERSON_NAME]" at bounding box center [95, 24] width 54 height 8
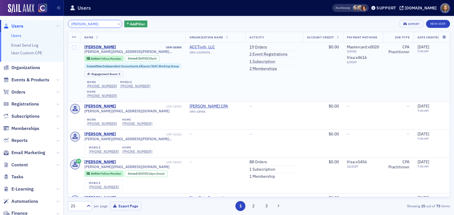
type input "[PERSON_NAME]"
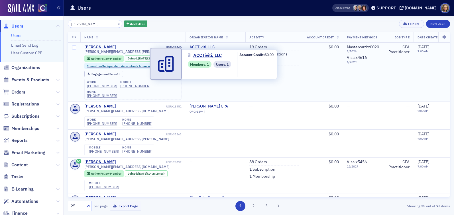
click at [200, 48] on span "ACCTiviti, LLC" at bounding box center [215, 47] width 52 height 5
select select "US"
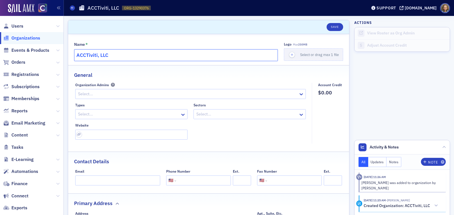
drag, startPoint x: 115, startPoint y: 57, endPoint x: 46, endPoint y: 54, distance: 69.5
click at [45, 54] on div "Users Organizations Events & Products Orders Registrations Subscriptions Member…" at bounding box center [227, 107] width 454 height 215
click at [17, 27] on span "Users" at bounding box center [17, 26] width 12 height 6
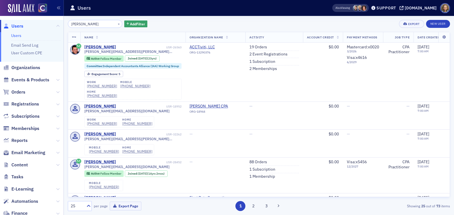
drag, startPoint x: 93, startPoint y: 25, endPoint x: 55, endPoint y: 22, distance: 38.8
click at [55, 23] on div "Users Users Email Send Log User Custom CPE Organizations Events & Products Orde…" at bounding box center [227, 107] width 454 height 215
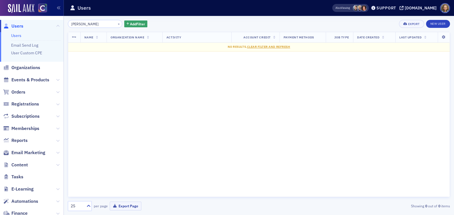
click at [87, 26] on input "[PERSON_NAME]" at bounding box center [95, 24] width 54 height 8
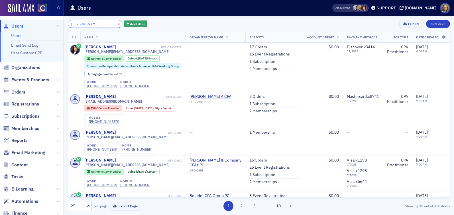
drag, startPoint x: 105, startPoint y: 25, endPoint x: 49, endPoint y: 18, distance: 56.8
click at [50, 18] on div "Users Users Email Send Log User Custom CPE Organizations Events & Products Orde…" at bounding box center [227, 107] width 454 height 215
paste input "[PERSON_NAME]"
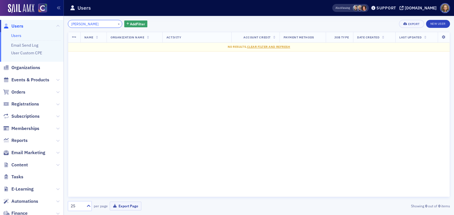
click at [87, 23] on input "[PERSON_NAME]" at bounding box center [95, 24] width 54 height 8
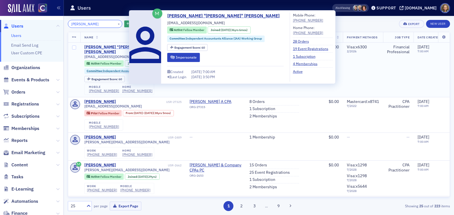
type input "[PERSON_NAME]"
click at [116, 49] on div "[PERSON_NAME] "[PERSON_NAME]" [PERSON_NAME]" at bounding box center [124, 50] width 81 height 10
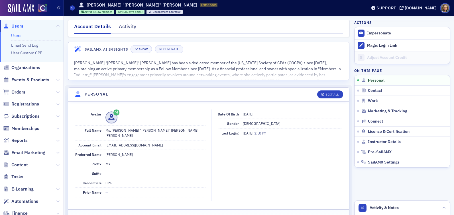
click at [16, 36] on link "Users" at bounding box center [16, 35] width 10 height 5
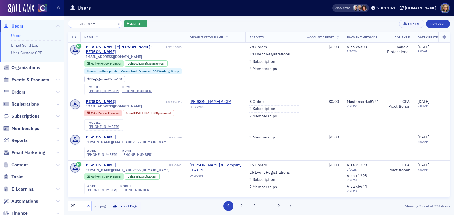
drag, startPoint x: 102, startPoint y: 24, endPoint x: 17, endPoint y: 16, distance: 85.5
click at [17, 16] on div "Users Users Email Send Log User Custom CPE Organizations Events & Products Orde…" at bounding box center [227, 107] width 454 height 215
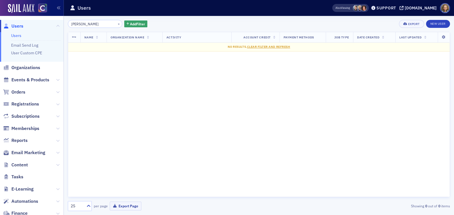
drag, startPoint x: 81, startPoint y: 25, endPoint x: 81, endPoint y: 10, distance: 14.8
click at [81, 25] on input "John Dundon" at bounding box center [95, 24] width 54 height 8
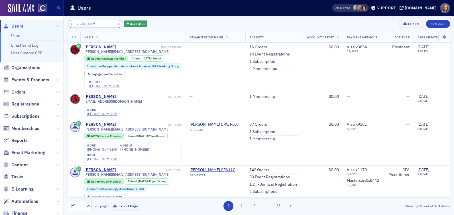
drag, startPoint x: 98, startPoint y: 24, endPoint x: 43, endPoint y: 18, distance: 55.6
click at [43, 18] on div "Users Users Email Send Log User Custom CPE Organizations Events & Products Orde…" at bounding box center [227, 107] width 454 height 215
paste input "Tucker"
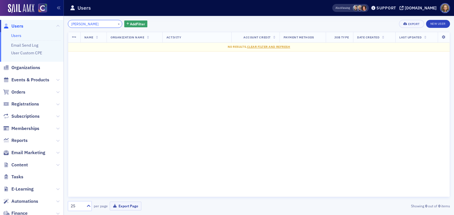
click at [81, 24] on input "John Tucker" at bounding box center [95, 24] width 54 height 8
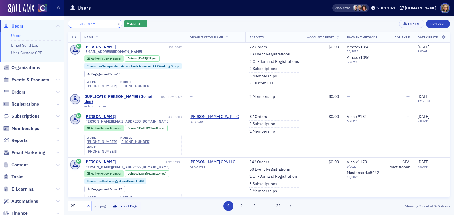
drag, startPoint x: 95, startPoint y: 22, endPoint x: 42, endPoint y: 21, distance: 52.4
click at [43, 21] on div "Users Users Email Send Log User Custom CPE Organizations Events & Products Orde…" at bounding box center [227, 107] width 454 height 215
paste input "seph Greenberg"
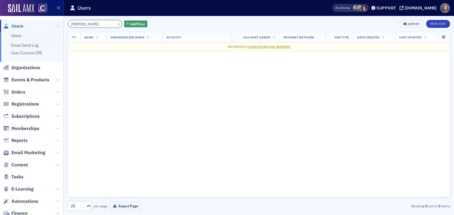
click at [85, 24] on input "Joseph Greenberg" at bounding box center [95, 24] width 54 height 8
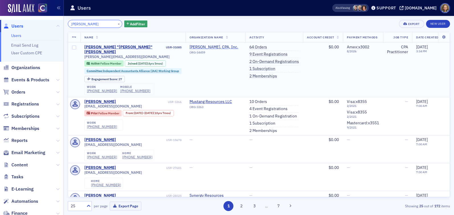
type input "Joseph Greenberg"
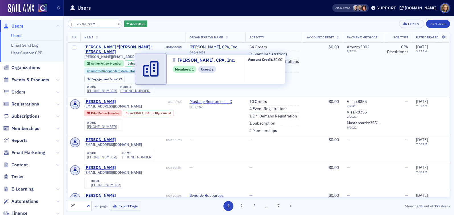
click at [207, 47] on span "Joseph J. Greenberg, CPA, Inc." at bounding box center [215, 47] width 52 height 5
select select "US"
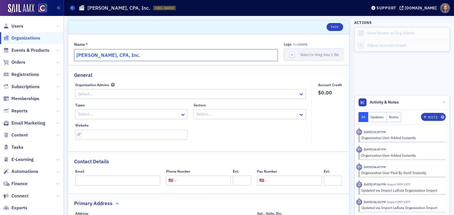
drag, startPoint x: 155, startPoint y: 57, endPoint x: 52, endPoint y: 50, distance: 103.0
click at [52, 50] on div "Users Organizations Events & Products Orders Registrations Subscriptions Member…" at bounding box center [227, 107] width 454 height 215
click at [17, 25] on span "Users" at bounding box center [17, 26] width 12 height 6
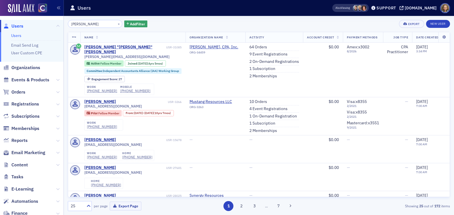
drag, startPoint x: 102, startPoint y: 24, endPoint x: 33, endPoint y: 19, distance: 69.6
click at [33, 19] on div "Users Users Email Send Log User Custom CPE Organizations Events & Products Orde…" at bounding box center [227, 107] width 454 height 215
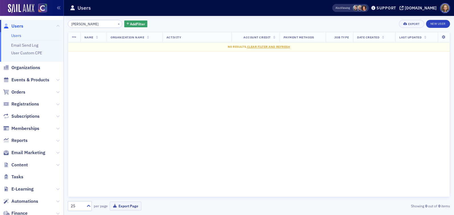
click at [86, 24] on input "Joseph Hamilton" at bounding box center [95, 24] width 54 height 8
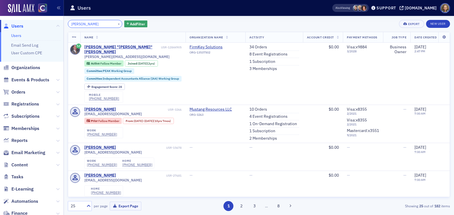
drag, startPoint x: 106, startPoint y: 22, endPoint x: 31, endPoint y: 21, distance: 74.6
click at [31, 21] on div "Users Users Email Send Log User Custom CPE Organizations Events & Products Orde…" at bounding box center [227, 107] width 454 height 215
paste input "yl Jarniga"
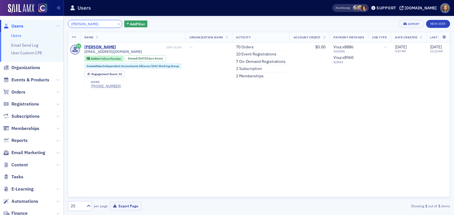
click at [76, 23] on input "Jyl Jarnigan" at bounding box center [95, 24] width 54 height 8
type input "Jyl Jarnigan"
click at [99, 46] on div "Jyl Jarnigan" at bounding box center [100, 47] width 32 height 5
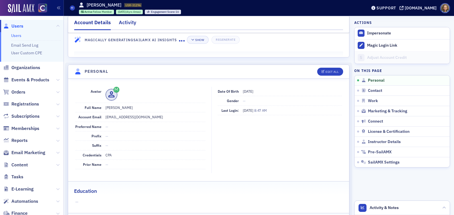
scroll to position [22, 0]
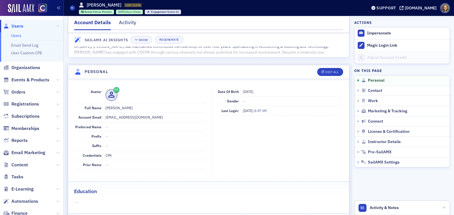
click at [19, 37] on link "Users" at bounding box center [16, 35] width 10 height 5
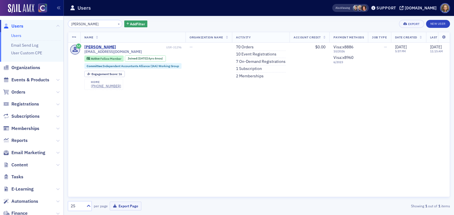
drag, startPoint x: 98, startPoint y: 24, endPoint x: 32, endPoint y: 20, distance: 65.6
click at [32, 20] on div "Users Users Email Send Log User Custom CPE Organizations Events & Products Orde…" at bounding box center [227, 107] width 454 height 215
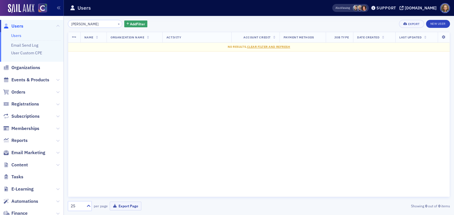
click at [82, 25] on input "Kate Odea" at bounding box center [95, 24] width 54 height 8
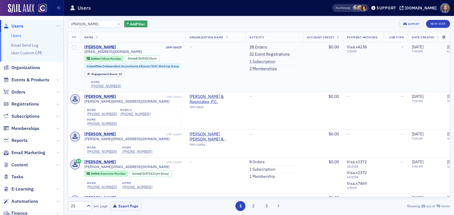
type input "Kate Odea"
click at [97, 44] on td "Kate ODea USR-26629 kateodeacpa@gmail.com Active Fellow Member Joined : 9/29/20…" at bounding box center [132, 68] width 105 height 50
click at [97, 47] on div "Kate ODea" at bounding box center [100, 47] width 32 height 5
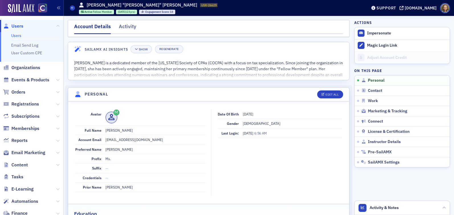
click at [16, 33] on link "Users" at bounding box center [16, 35] width 10 height 5
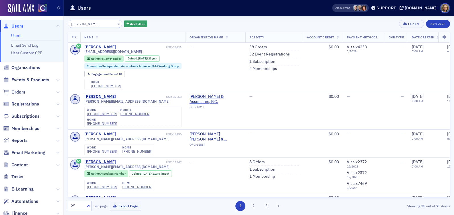
drag, startPoint x: 93, startPoint y: 25, endPoint x: 38, endPoint y: 19, distance: 55.2
click at [38, 19] on div "Users Users Email Send Log User Custom CPE Organizations Events & Products Orde…" at bounding box center [227, 107] width 454 height 215
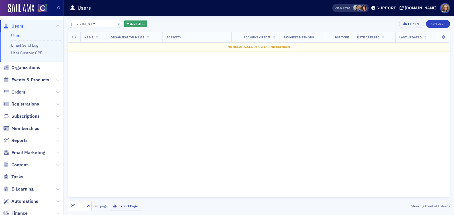
click at [89, 24] on input "XiaoYong Olsen" at bounding box center [95, 24] width 54 height 8
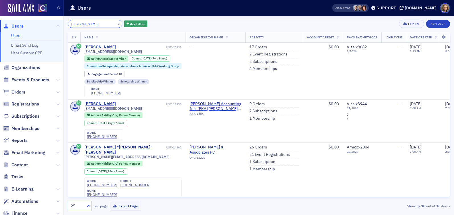
drag, startPoint x: 100, startPoint y: 23, endPoint x: 43, endPoint y: 18, distance: 57.5
click at [43, 18] on div "Users Users Email Send Log User Custom CPE Organizations Events & Products Orde…" at bounding box center [227, 107] width 454 height 215
paste input "William Morai"
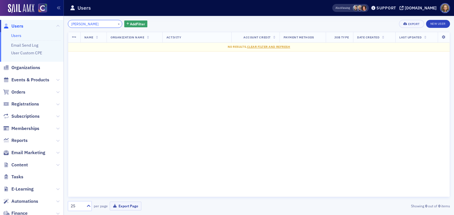
click at [87, 24] on input "William Morain" at bounding box center [95, 24] width 54 height 8
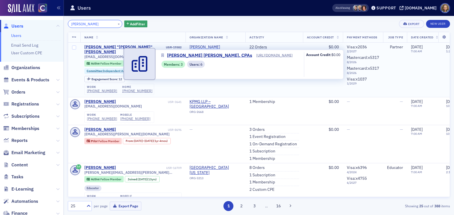
type input "William Morain"
click at [221, 46] on span "[PERSON_NAME] [PERSON_NAME], CPAs" at bounding box center [215, 50] width 52 height 10
select select "US"
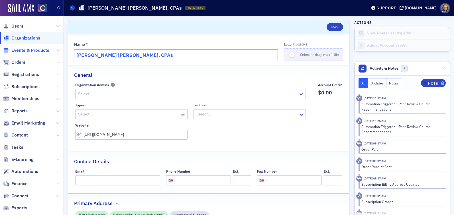
drag, startPoint x: 141, startPoint y: 54, endPoint x: 38, endPoint y: 52, distance: 103.4
click at [38, 52] on div "Users Organizations Events & Products Orders Registrations Subscriptions Member…" at bounding box center [227, 107] width 454 height 215
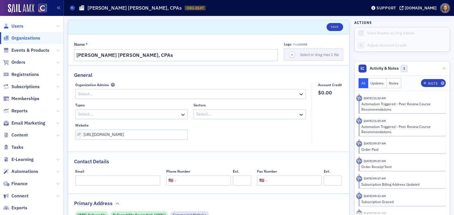
click at [20, 24] on span "Users" at bounding box center [17, 26] width 12 height 6
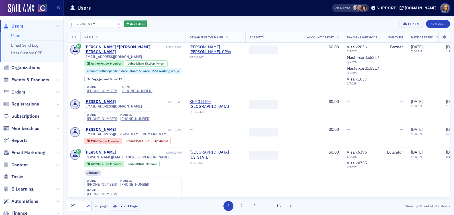
drag, startPoint x: 102, startPoint y: 24, endPoint x: 35, endPoint y: 17, distance: 67.3
click at [35, 17] on div "Users Users Email Send Log User Custom CPE Organizations Events & Products Orde…" at bounding box center [227, 107] width 454 height 215
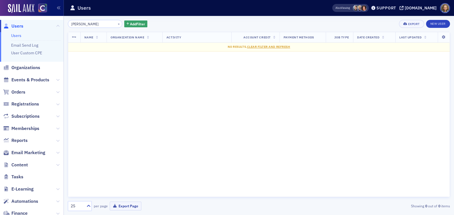
click at [83, 22] on input "Shayne McCullough" at bounding box center [95, 24] width 54 height 8
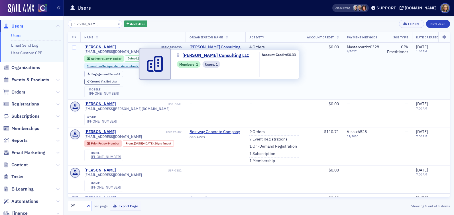
type input "Shayne McCullough"
click at [210, 45] on span "McCullough Consulting LLC" at bounding box center [215, 50] width 52 height 10
select select "US"
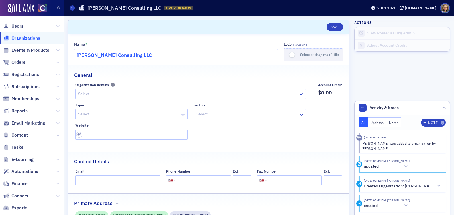
drag, startPoint x: 153, startPoint y: 54, endPoint x: 50, endPoint y: 49, distance: 103.2
click at [50, 49] on div "Users Organizations Events & Products Orders Registrations Subscriptions Member…" at bounding box center [227, 107] width 454 height 215
click at [20, 26] on span "Users" at bounding box center [17, 26] width 12 height 6
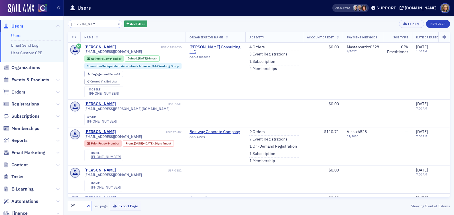
drag, startPoint x: 104, startPoint y: 24, endPoint x: 39, endPoint y: 16, distance: 65.2
click at [39, 16] on div "Users Users Email Send Log User Custom CPE Organizations Events & Products Orde…" at bounding box center [227, 107] width 454 height 215
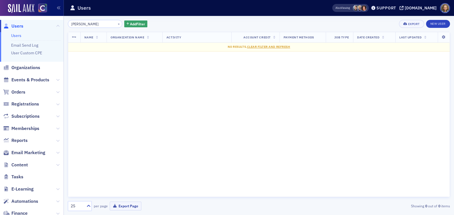
click at [81, 23] on input "Sarah Raizk" at bounding box center [95, 24] width 54 height 8
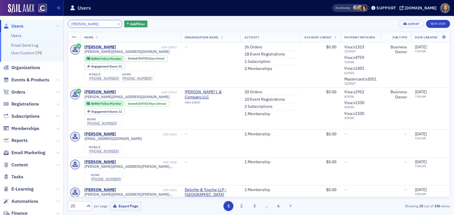
drag, startPoint x: 99, startPoint y: 23, endPoint x: 33, endPoint y: 16, distance: 65.9
click at [33, 16] on div "Users Users Email Send Log User Custom CPE Organizations Events & Products Orde…" at bounding box center [227, 107] width 454 height 215
paste input "Ryan McNamee"
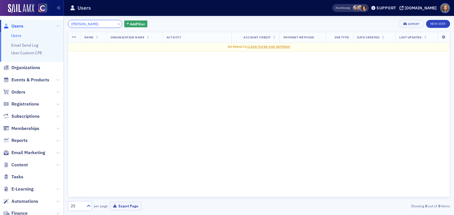
click at [83, 23] on input "Ryan McNamee" at bounding box center [95, 24] width 54 height 8
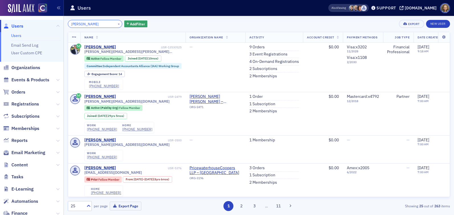
drag, startPoint x: 102, startPoint y: 25, endPoint x: 31, endPoint y: 19, distance: 71.2
click at [31, 19] on div "Users Users Email Send Log User Custom CPE Organizations Events & Products Orde…" at bounding box center [227, 107] width 454 height 215
paste input "oss Merry"
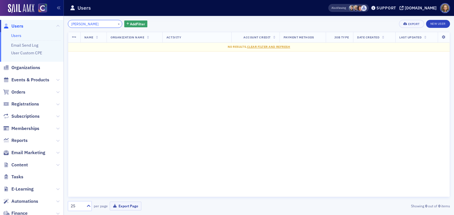
click at [81, 24] on input "Ross Merry" at bounding box center [95, 24] width 54 height 8
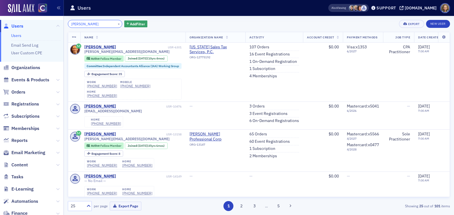
drag, startPoint x: 92, startPoint y: 24, endPoint x: 42, endPoint y: 16, distance: 50.8
click at [43, 16] on div "Users Users Email Send Log User Custom CPE Organizations Events & Products Orde…" at bounding box center [227, 107] width 454 height 215
paste input "ebecca Sawatzk"
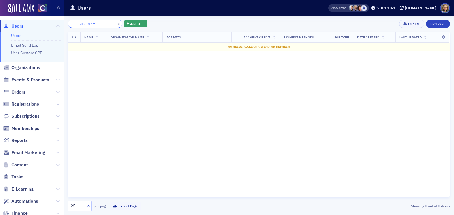
click at [88, 22] on input "Rebecca Sawatzky" at bounding box center [95, 24] width 54 height 8
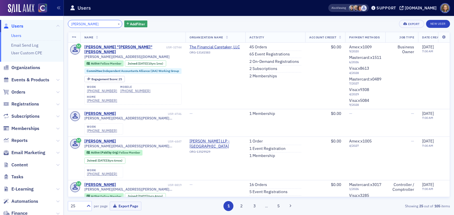
drag, startPoint x: 102, startPoint y: 24, endPoint x: 29, endPoint y: 22, distance: 73.2
click at [29, 22] on div "Users Users Email Send Log User Custom CPE Organizations Events & Products Orde…" at bounding box center [227, 107] width 454 height 215
paste input "achel Laudick"
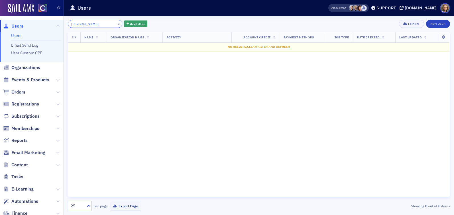
click at [84, 24] on input "Rachel Laudick" at bounding box center [95, 24] width 54 height 8
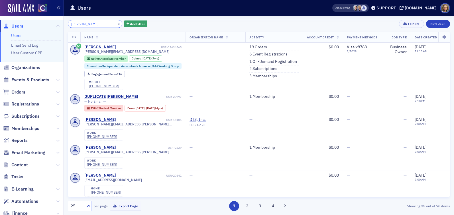
drag, startPoint x: 98, startPoint y: 22, endPoint x: 24, endPoint y: 16, distance: 73.9
click at [24, 17] on div "Users Users Email Send Log User Custom CPE Organizations Events & Products Orde…" at bounding box center [227, 107] width 454 height 215
paste input "Peter Schoomaker"
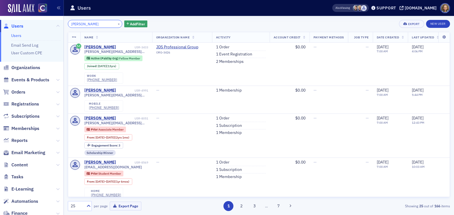
click at [81, 24] on input "Peter Schoomaker" at bounding box center [95, 24] width 54 height 8
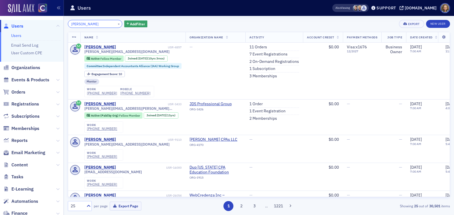
drag, startPoint x: 104, startPoint y: 26, endPoint x: 28, endPoint y: 11, distance: 76.9
click at [28, 11] on div "Users Users Email Send Log User Custom CPE Organizations Events & Products Orde…" at bounding box center [227, 107] width 454 height 215
paste input "Nicolle Lloyd"
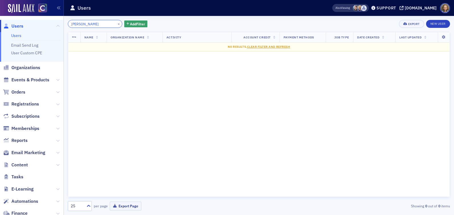
click at [84, 24] on input "Nicolle Lloyd" at bounding box center [95, 24] width 54 height 8
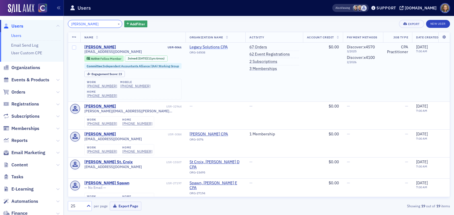
type input "Nicolle Lloyd"
click at [216, 47] on span "Legacy Solutions CPA" at bounding box center [215, 47] width 52 height 5
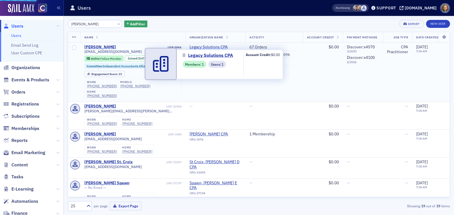
select select "US"
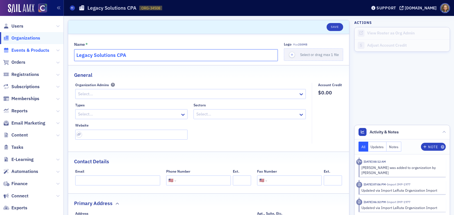
drag, startPoint x: 161, startPoint y: 57, endPoint x: 13, endPoint y: 49, distance: 148.5
click at [13, 49] on div "Users Organizations Events & Products Orders Registrations Subscriptions Member…" at bounding box center [227, 107] width 454 height 215
click at [22, 22] on span "Users" at bounding box center [31, 26] width 63 height 12
click at [20, 24] on span "Users" at bounding box center [17, 26] width 12 height 6
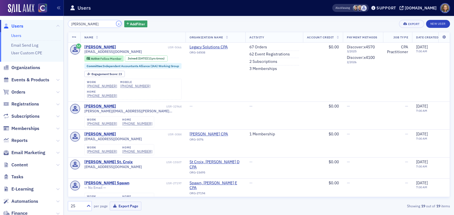
click at [116, 23] on button "×" at bounding box center [118, 23] width 5 height 5
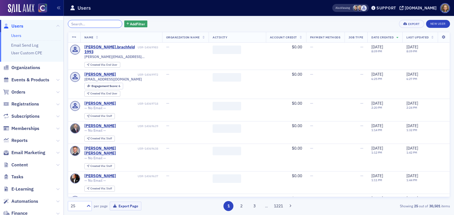
drag, startPoint x: 98, startPoint y: 24, endPoint x: 64, endPoint y: 20, distance: 34.2
click at [65, 21] on div "Add Filter Export New User Name Organization Name Activity Account Credit Payme…" at bounding box center [259, 115] width 390 height 199
paste input "Nicole McClintock"
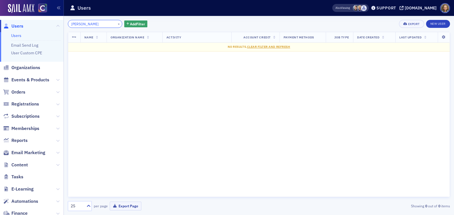
click at [84, 26] on input "Nicole McClintock" at bounding box center [95, 24] width 54 height 8
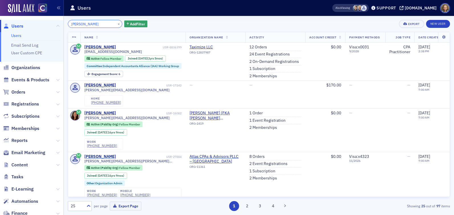
drag, startPoint x: 104, startPoint y: 26, endPoint x: 48, endPoint y: 19, distance: 56.5
click at [48, 19] on div "Users Users Email Send Log User Custom CPE Organizations Events & Products Orde…" at bounding box center [227, 107] width 454 height 215
paste input "Howe"
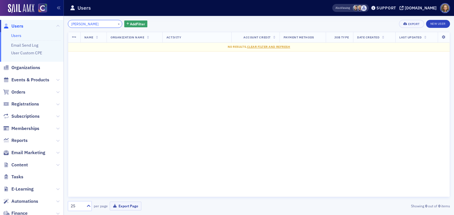
click at [84, 24] on input "Nicole Howe" at bounding box center [95, 24] width 54 height 8
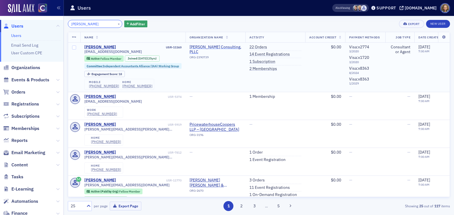
type input "Nicole Howe"
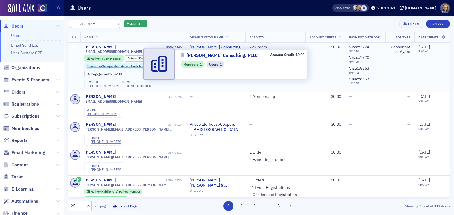
click at [224, 46] on span "Howe Consulting, PLLC" at bounding box center [215, 50] width 52 height 10
select select "US"
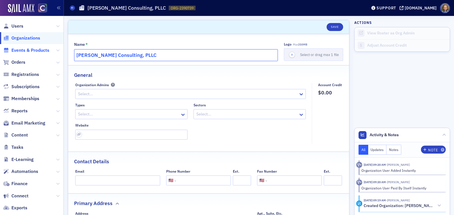
drag, startPoint x: 163, startPoint y: 55, endPoint x: 38, endPoint y: 49, distance: 124.8
click at [38, 49] on div "Users Organizations Events & Products Orders Registrations Subscriptions Member…" at bounding box center [227, 107] width 454 height 215
click at [18, 24] on span "Users" at bounding box center [17, 26] width 12 height 6
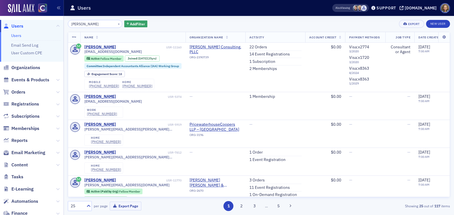
drag, startPoint x: 97, startPoint y: 23, endPoint x: 46, endPoint y: 22, distance: 51.3
click at [46, 22] on div "Users Users Email Send Log User Custom CPE Organizations Events & Products Orde…" at bounding box center [227, 107] width 454 height 215
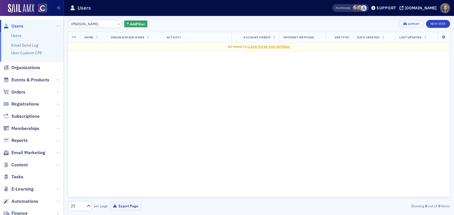
click at [82, 24] on input "Myka Pietras" at bounding box center [95, 24] width 54 height 8
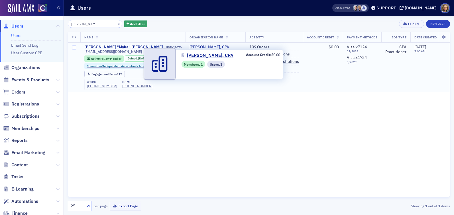
type input "Myka Pietras"
click at [211, 47] on span "Michalina Pietras, CPA" at bounding box center [215, 47] width 52 height 5
select select "US"
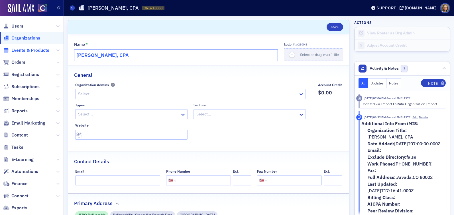
drag, startPoint x: 149, startPoint y: 54, endPoint x: 39, endPoint y: 52, distance: 110.2
click at [39, 52] on div "Users Organizations Events & Products Orders Registrations Subscriptions Member…" at bounding box center [227, 107] width 454 height 215
click at [20, 26] on span "Users" at bounding box center [17, 26] width 12 height 6
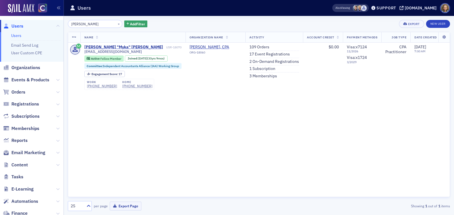
drag, startPoint x: 93, startPoint y: 22, endPoint x: 66, endPoint y: 22, distance: 27.3
click at [66, 22] on div "Myka Pietras × Add Filter Export New User Name Organization Name Activity Accou…" at bounding box center [259, 115] width 390 height 199
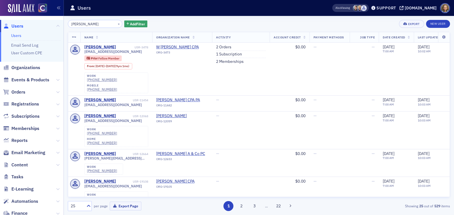
click at [88, 24] on input "Michael Swansen" at bounding box center [95, 24] width 54 height 8
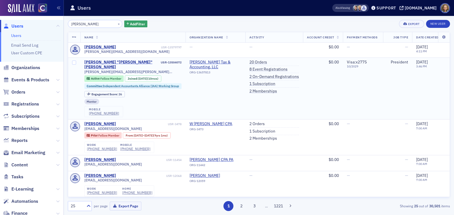
type input "Michael Swansen"
click at [212, 59] on td "Swansen Tax & Accounting, LLC ORG-13657813" at bounding box center [215, 89] width 60 height 62
click at [212, 61] on span "Swansen Tax & Accounting, LLC" at bounding box center [215, 65] width 52 height 10
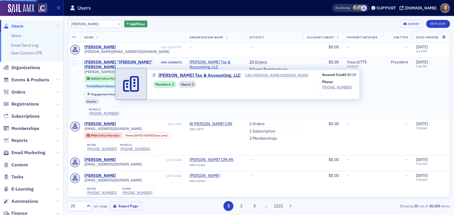
select select "US"
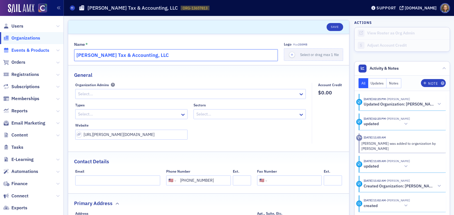
drag, startPoint x: 157, startPoint y: 54, endPoint x: 36, endPoint y: 50, distance: 121.4
click at [36, 50] on div "Users Organizations Events & Products Orders Registrations Subscriptions Member…" at bounding box center [227, 107] width 454 height 215
click at [20, 25] on span "Users" at bounding box center [17, 26] width 12 height 6
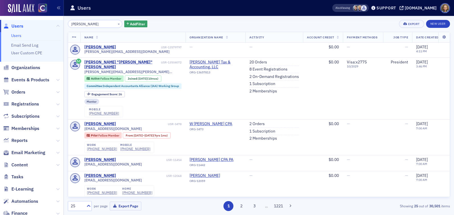
drag, startPoint x: 102, startPoint y: 24, endPoint x: 47, endPoint y: 24, distance: 55.8
click at [47, 24] on div "Users Users Email Send Log User Custom CPE Organizations Events & Products Orde…" at bounding box center [227, 107] width 454 height 215
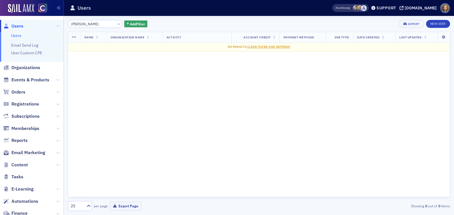
click at [85, 25] on input "Michael Ellerhorst" at bounding box center [95, 24] width 54 height 8
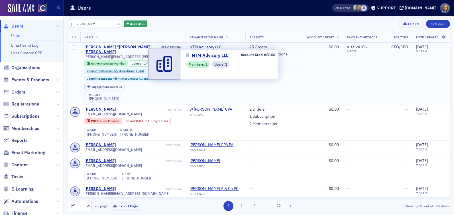
type input "Michael Ellerhorst"
click at [207, 47] on span "NTM Advisory LLC" at bounding box center [215, 47] width 52 height 5
select select "US"
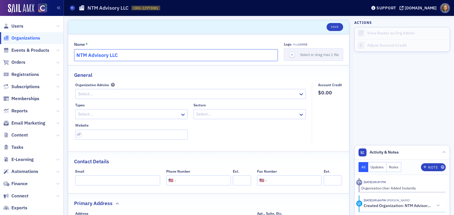
drag, startPoint x: 136, startPoint y: 58, endPoint x: 53, endPoint y: 54, distance: 82.6
click at [53, 55] on div "Users Organizations Events & Products Orders Registrations Subscriptions Member…" at bounding box center [227, 107] width 454 height 215
click at [18, 25] on span "Users" at bounding box center [17, 26] width 12 height 6
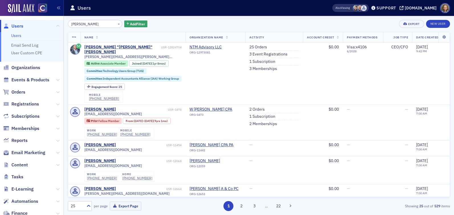
drag, startPoint x: 104, startPoint y: 24, endPoint x: 43, endPoint y: 15, distance: 61.8
click at [43, 16] on div "Users Users Email Send Log User Custom CPE Organizations Events & Products Orde…" at bounding box center [227, 107] width 454 height 215
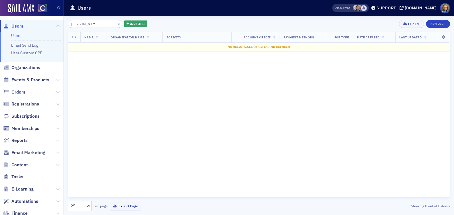
click at [86, 23] on input "Melissa Stockberger" at bounding box center [95, 24] width 54 height 8
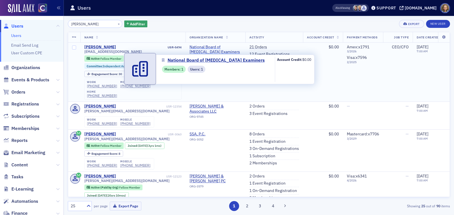
type input "Melissa Stockberger"
click at [214, 48] on span "National Board of Chiropractic Examiners" at bounding box center [215, 50] width 52 height 10
select select "US"
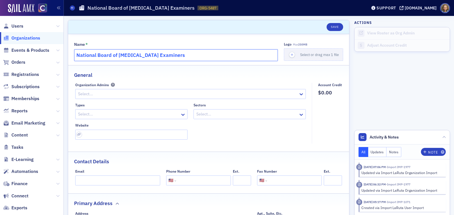
drag, startPoint x: 191, startPoint y: 58, endPoint x: 49, endPoint y: 38, distance: 143.2
click at [49, 38] on div "Users Organizations Events & Products Orders Registrations Subscriptions Member…" at bounding box center [227, 107] width 454 height 215
click at [18, 29] on span "Users" at bounding box center [17, 26] width 12 height 6
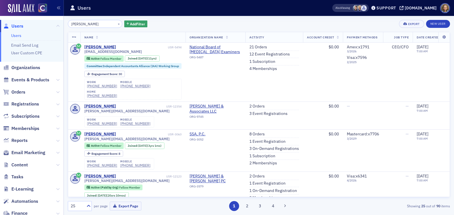
drag, startPoint x: 102, startPoint y: 26, endPoint x: 56, endPoint y: 20, distance: 46.9
click at [56, 20] on div "Users Users Email Send Log User Custom CPE Organizations Events & Products Orde…" at bounding box center [227, 107] width 454 height 215
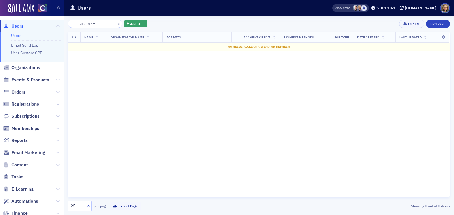
click at [84, 23] on input "Melissa Armstrong" at bounding box center [95, 24] width 54 height 8
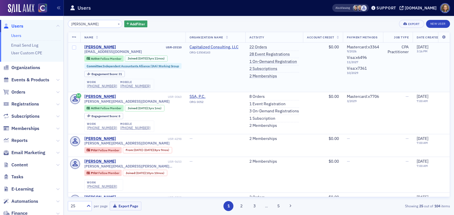
type input "Melissa Armstrong"
click at [208, 46] on span "Capitalized Consulting, LLC" at bounding box center [215, 47] width 52 height 5
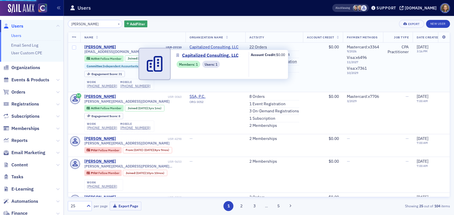
select select "US"
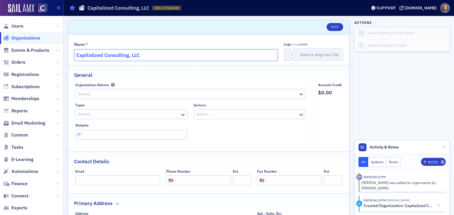
drag, startPoint x: 149, startPoint y: 56, endPoint x: 42, endPoint y: 42, distance: 108.0
click at [42, 42] on div "Users Organizations Events & Products Orders Registrations Subscriptions Member…" at bounding box center [227, 107] width 454 height 215
click at [18, 26] on span "Users" at bounding box center [17, 26] width 12 height 6
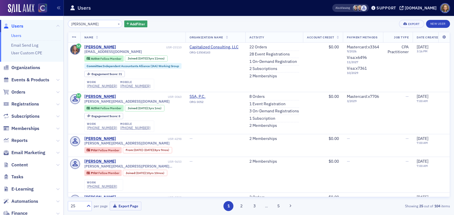
drag, startPoint x: 103, startPoint y: 24, endPoint x: 40, endPoint y: 12, distance: 64.9
click at [40, 12] on div "Users Users Email Send Log User Custom CPE Organizations Events & Products Orde…" at bounding box center [227, 107] width 454 height 215
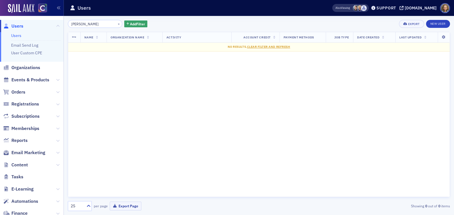
click at [81, 23] on input "Lora Finley" at bounding box center [95, 24] width 54 height 8
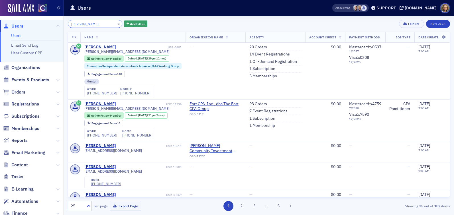
drag, startPoint x: 101, startPoint y: 21, endPoint x: 104, endPoint y: 23, distance: 3.2
click at [104, 23] on input "Lora Finley" at bounding box center [95, 24] width 54 height 8
paste input "eah Gillasp"
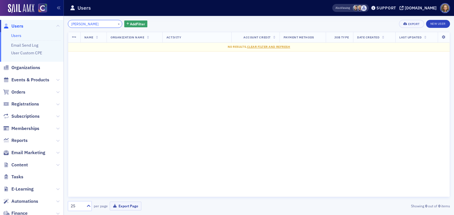
click at [80, 23] on input "Leah Gillaspy" at bounding box center [95, 24] width 54 height 8
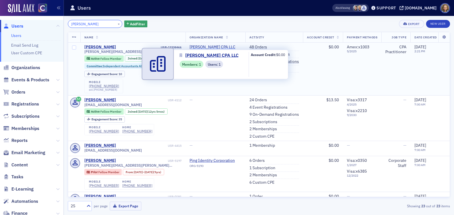
type input "Leah Gillaspy"
click at [206, 46] on span "Leah M Gillaspy CPA LLC" at bounding box center [215, 47] width 52 height 5
select select "US"
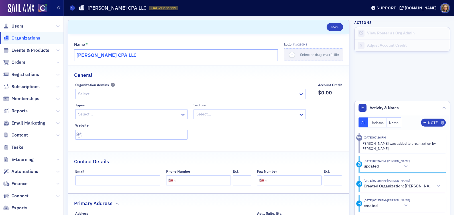
drag, startPoint x: 138, startPoint y: 53, endPoint x: 62, endPoint y: 52, distance: 76.3
click at [62, 52] on div "Users Organizations Events & Products Orders Registrations Subscriptions Member…" at bounding box center [227, 107] width 454 height 215
click at [20, 26] on span "Users" at bounding box center [17, 26] width 12 height 6
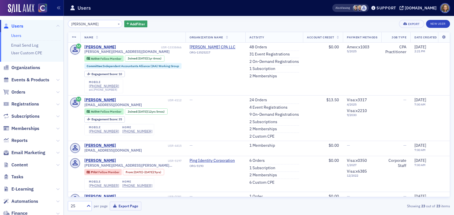
drag, startPoint x: 104, startPoint y: 24, endPoint x: 34, endPoint y: 19, distance: 70.2
click at [34, 20] on div "Users Users Email Send Log User Custom CPE Organizations Events & Products Orde…" at bounding box center [227, 107] width 454 height 215
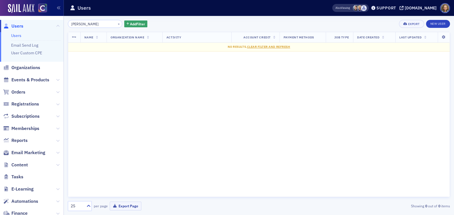
click at [81, 24] on input "Lance McMahon" at bounding box center [95, 24] width 54 height 8
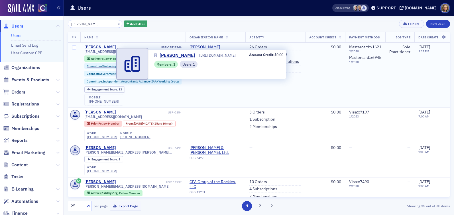
type input "Lance McMahon"
click at [204, 47] on span "Lance R McMahon" at bounding box center [215, 47] width 52 height 5
select select "US"
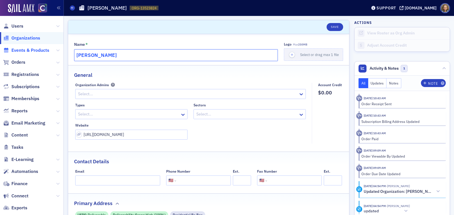
drag, startPoint x: 131, startPoint y: 57, endPoint x: 39, endPoint y: 47, distance: 92.2
click at [39, 47] on div "Users Organizations Events & Products Orders Registrations Subscriptions Member…" at bounding box center [227, 107] width 454 height 215
click at [16, 25] on span "Users" at bounding box center [17, 26] width 12 height 6
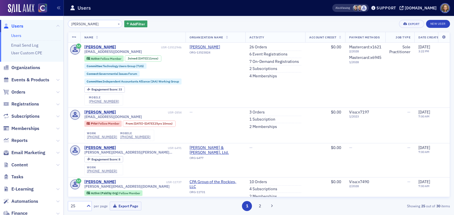
drag, startPoint x: 101, startPoint y: 25, endPoint x: 42, endPoint y: 19, distance: 58.4
click at [43, 20] on div "Users Users Email Send Log User Custom CPE Organizations Events & Products Orde…" at bounding box center [227, 107] width 454 height 215
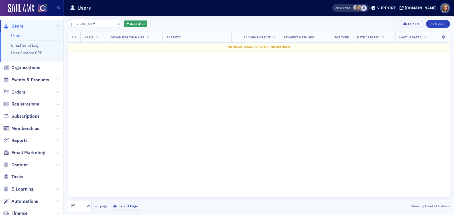
click at [81, 24] on input "Lacey Blake-Lindh" at bounding box center [95, 24] width 54 height 8
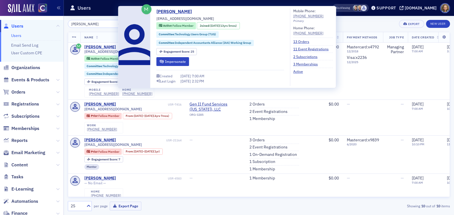
click at [107, 37] on th "Name" at bounding box center [132, 37] width 105 height 11
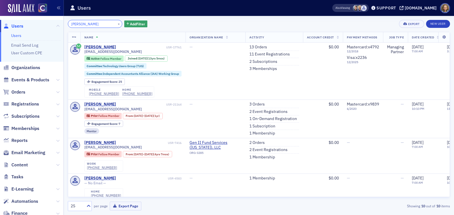
drag, startPoint x: 102, startPoint y: 23, endPoint x: 30, endPoint y: 22, distance: 72.0
click at [30, 22] on div "Users Users Email Send Log User Custom CPE Organizations Events & Products Orde…" at bounding box center [227, 107] width 454 height 215
paste input "Krystal Cook-Matson"
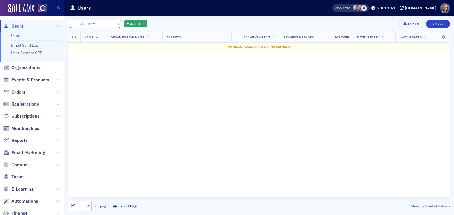
click at [83, 23] on input "Krystal Cook-Matson" at bounding box center [95, 24] width 54 height 8
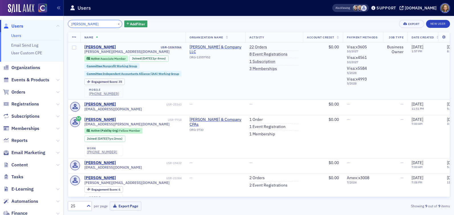
type input "Krystal Cook-Matson"
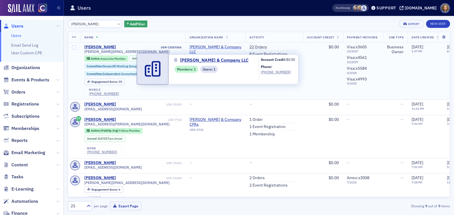
click at [224, 48] on span "Cook-Matson & Company LLC" at bounding box center [215, 50] width 52 height 10
select select "US"
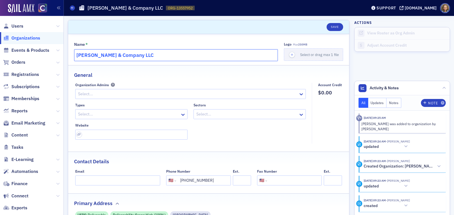
drag, startPoint x: 153, startPoint y: 56, endPoint x: 55, endPoint y: 50, distance: 99.0
click at [55, 50] on div "Users Organizations Events & Products Orders Registrations Subscriptions Member…" at bounding box center [227, 107] width 454 height 215
click at [22, 26] on span "Users" at bounding box center [17, 26] width 12 height 6
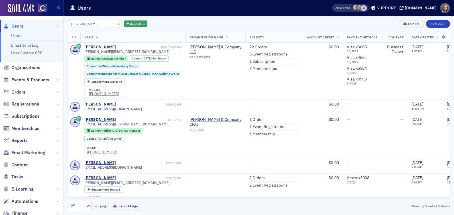
drag, startPoint x: 106, startPoint y: 25, endPoint x: 26, endPoint y: 20, distance: 79.6
click at [26, 20] on div "Users Users Email Send Log User Custom CPE Organizations Events & Products Orde…" at bounding box center [227, 107] width 454 height 215
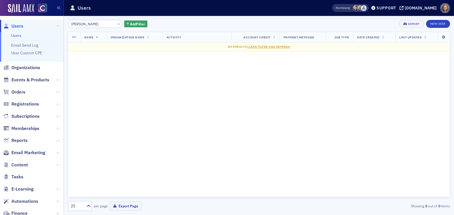
click at [87, 24] on input "Kenneth Richards" at bounding box center [95, 24] width 54 height 8
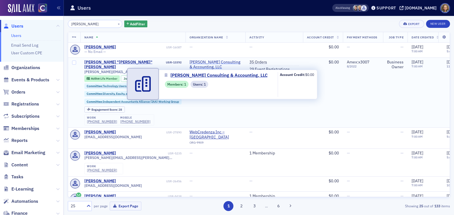
type input "Kenneth Richards"
click at [208, 61] on span "Richards Consulting & Accounting, LLC" at bounding box center [215, 65] width 52 height 10
select select "US"
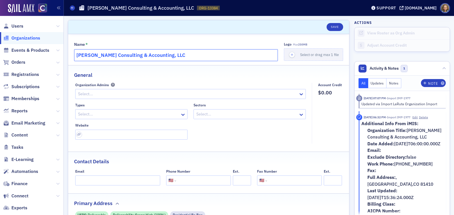
drag, startPoint x: 171, startPoint y: 56, endPoint x: 51, endPoint y: 58, distance: 120.4
click at [51, 58] on div "Users Organizations Events & Products Orders Registrations Subscriptions Member…" at bounding box center [227, 107] width 454 height 215
click at [20, 24] on span "Users" at bounding box center [17, 26] width 12 height 6
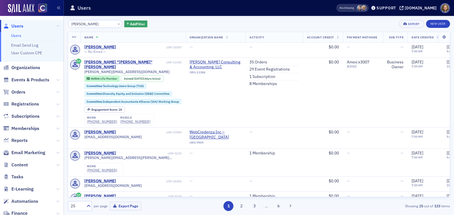
drag, startPoint x: 102, startPoint y: 25, endPoint x: 36, endPoint y: 20, distance: 65.6
click at [36, 21] on div "Users Users Email Send Log User Custom CPE Organizations Events & Products Orde…" at bounding box center [227, 107] width 454 height 215
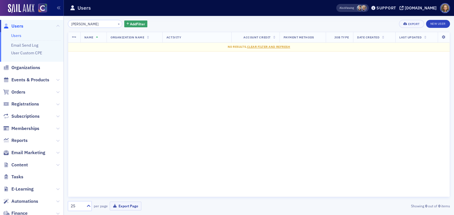
click at [81, 24] on input "Kelly Johnston" at bounding box center [95, 24] width 54 height 8
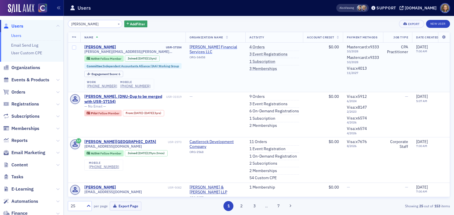
type input "Kelly Johnston"
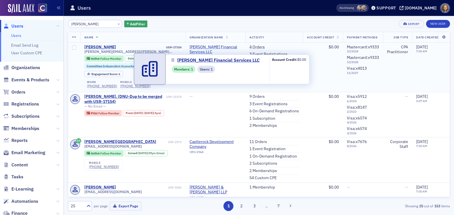
click at [215, 45] on span "Johnston Financial Services LLC" at bounding box center [215, 50] width 52 height 10
select select "US"
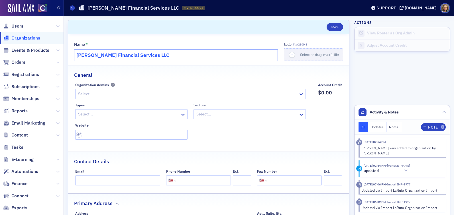
drag, startPoint x: 159, startPoint y: 57, endPoint x: 46, endPoint y: 54, distance: 113.1
click at [46, 54] on div "Users Organizations Events & Products Orders Registrations Subscriptions Member…" at bounding box center [227, 107] width 454 height 215
click at [14, 26] on span "Users" at bounding box center [17, 26] width 12 height 6
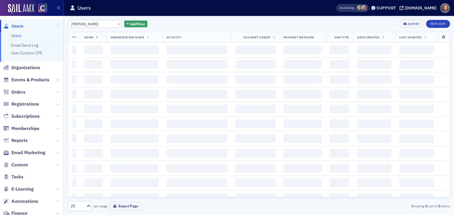
drag, startPoint x: 94, startPoint y: 24, endPoint x: 37, endPoint y: 20, distance: 57.1
click at [37, 20] on div "Users Users Email Send Log User Custom CPE Organizations Events & Products Orde…" at bounding box center [227, 107] width 454 height 215
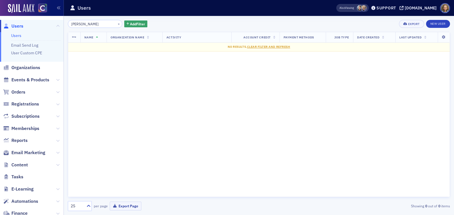
click at [81, 22] on input "John Tucker" at bounding box center [95, 24] width 54 height 8
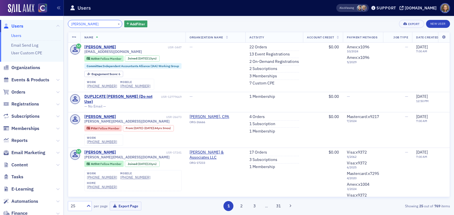
drag, startPoint x: 98, startPoint y: 27, endPoint x: 50, endPoint y: 22, distance: 47.5
click at [50, 22] on div "Users Users Email Send Log User Custom CPE Organizations Events & Products Orde…" at bounding box center [227, 107] width 454 height 215
paste input "[PERSON_NAME]"
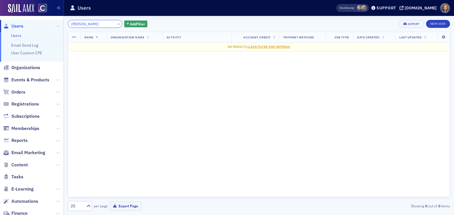
click at [81, 24] on input "[PERSON_NAME]" at bounding box center [95, 24] width 54 height 8
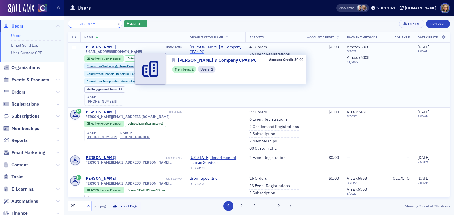
type input "[PERSON_NAME]"
click at [216, 48] on span "[PERSON_NAME] & Company CPAs PC" at bounding box center [215, 50] width 52 height 10
select select "US"
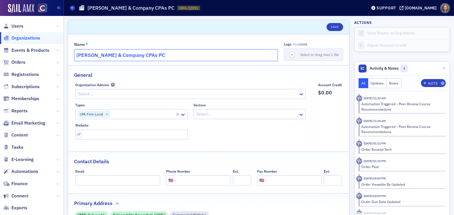
drag, startPoint x: 167, startPoint y: 56, endPoint x: 70, endPoint y: 49, distance: 97.0
click at [70, 49] on div "Name * Lang Allan & Company CPAs PC Logo Max 250MB Select or drag max 1 file Ge…" at bounding box center [208, 209] width 281 height 351
click at [16, 24] on span "Users" at bounding box center [17, 26] width 12 height 6
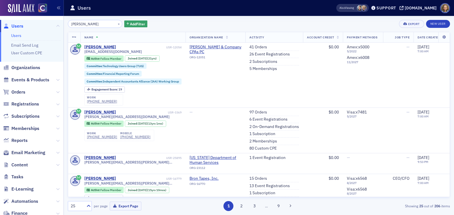
drag, startPoint x: 95, startPoint y: 23, endPoint x: 43, endPoint y: 18, distance: 52.4
click at [43, 18] on div "Users Users Email Send Log User Custom CPE Organizations Events & Products Orde…" at bounding box center [227, 107] width 454 height 215
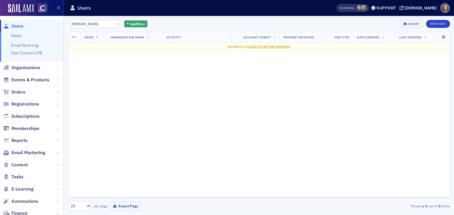
click at [81, 23] on input "Dale Karasek" at bounding box center [95, 24] width 54 height 8
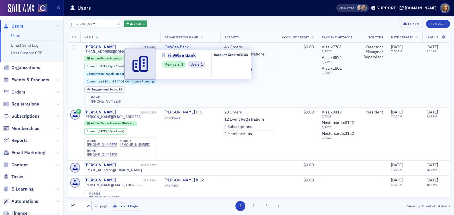
type input "Dale Karasek"
click at [177, 46] on span "FinWise Bank" at bounding box center [190, 47] width 52 height 5
select select "US"
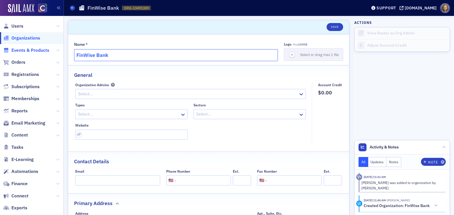
drag, startPoint x: 149, startPoint y: 52, endPoint x: 47, endPoint y: 51, distance: 101.9
click at [47, 51] on div "Users Organizations Events & Products Orders Registrations Subscriptions Member…" at bounding box center [227, 107] width 454 height 215
click at [18, 25] on span "Users" at bounding box center [17, 26] width 12 height 6
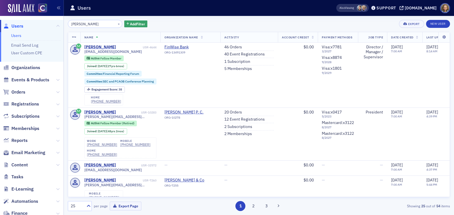
drag, startPoint x: 97, startPoint y: 22, endPoint x: 48, endPoint y: 22, distance: 48.4
click at [48, 22] on div "Users Users Email Send Log User Custom CPE Organizations Events & Products Orde…" at bounding box center [227, 107] width 454 height 215
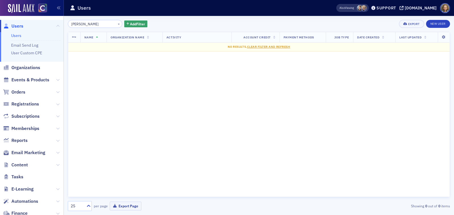
click at [82, 24] on input "David Cutler" at bounding box center [95, 24] width 54 height 8
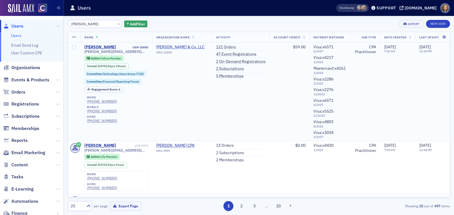
type input "David Cutler"
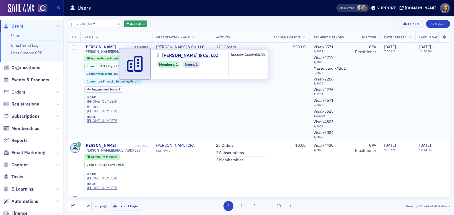
click at [172, 48] on span "Cutler & Co. LLC" at bounding box center [182, 47] width 52 height 5
select select "US"
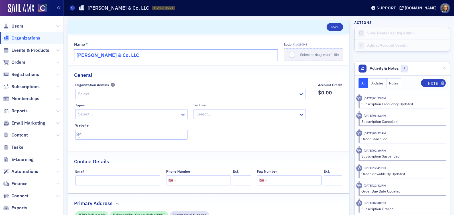
drag, startPoint x: 150, startPoint y: 54, endPoint x: 37, endPoint y: 42, distance: 113.1
click at [37, 42] on div "Users Organizations Events & Products Orders Registrations Subscriptions Member…" at bounding box center [227, 107] width 454 height 215
click at [16, 25] on span "Users" at bounding box center [17, 26] width 12 height 6
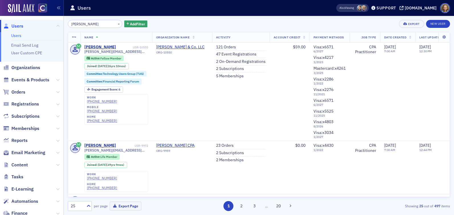
drag, startPoint x: 100, startPoint y: 23, endPoint x: 31, endPoint y: 17, distance: 68.8
click at [31, 17] on div "Users Users Email Send Log User Custom CPE Organizations Events & Products Orde…" at bounding box center [227, 107] width 454 height 215
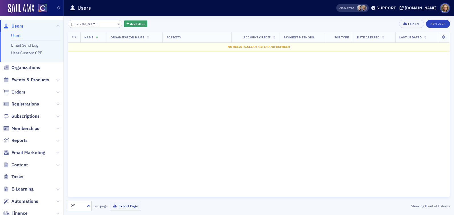
click at [85, 23] on input "James Boak" at bounding box center [95, 24] width 54 height 8
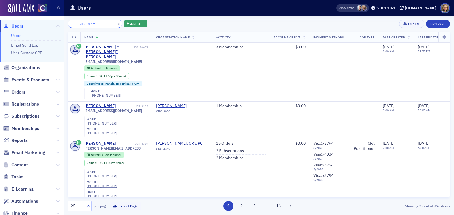
drag, startPoint x: 94, startPoint y: 26, endPoint x: 36, endPoint y: 21, distance: 58.3
click at [36, 21] on div "Users Users Email Send Log User Custom CPE Organizations Events & Products Orde…" at bounding box center [227, 107] width 454 height 215
paste input "ustin Rojas"
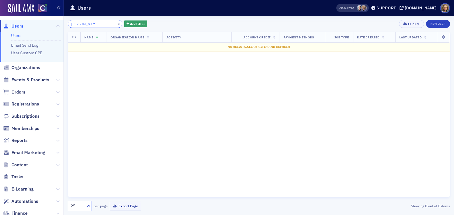
click at [83, 25] on input "Justin Rojas" at bounding box center [95, 24] width 54 height 8
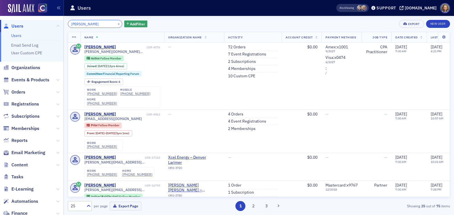
drag, startPoint x: 94, startPoint y: 27, endPoint x: 39, endPoint y: 19, distance: 56.2
click at [39, 19] on div "Users Users Email Send Log User Custom CPE Organizations Events & Products Orde…" at bounding box center [227, 107] width 454 height 215
paste input "Kristen Naughton"
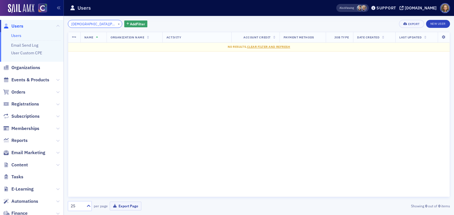
click at [85, 23] on input "Kristen Naughton" at bounding box center [95, 24] width 54 height 8
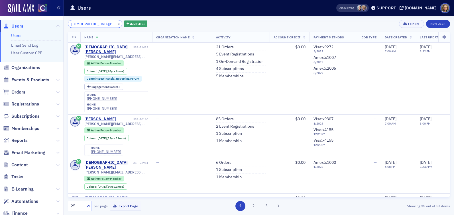
drag, startPoint x: 104, startPoint y: 23, endPoint x: 36, endPoint y: 18, distance: 68.0
click at [36, 19] on div "Users Users Email Send Log User Custom CPE Organizations Events & Products Orde…" at bounding box center [227, 107] width 454 height 215
paste input "in Mauer"
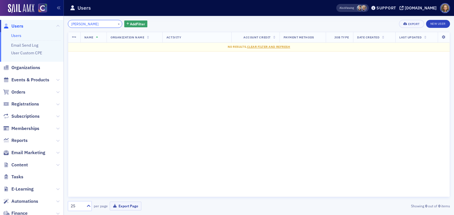
click at [85, 24] on input "Kristin Mauer" at bounding box center [95, 24] width 54 height 8
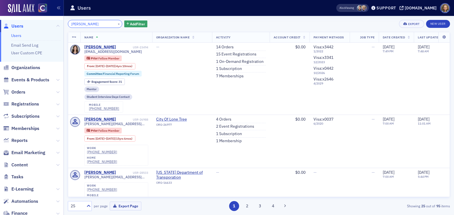
drag, startPoint x: 105, startPoint y: 23, endPoint x: 42, endPoint y: 19, distance: 62.7
click at [42, 20] on div "Users Users Email Send Log User Custom CPE Organizations Events & Products Orde…" at bounding box center [227, 107] width 454 height 215
paste input "Lark Scheierman"
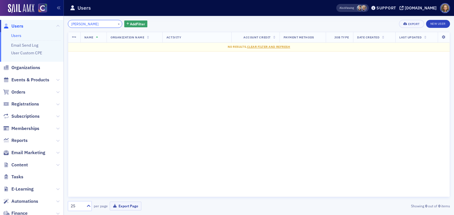
click at [82, 24] on input "Lark Scheierman" at bounding box center [95, 24] width 54 height 8
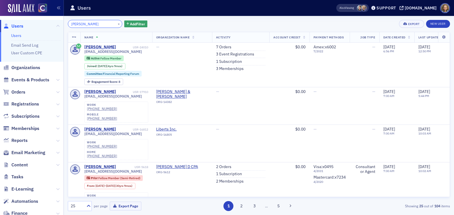
drag, startPoint x: 101, startPoint y: 26, endPoint x: 30, endPoint y: 15, distance: 72.0
click at [30, 15] on div "Users Users Email Send Log User Custom CPE Organizations Events & Products Orde…" at bounding box center [227, 107] width 454 height 215
paste input "Mark Solomo"
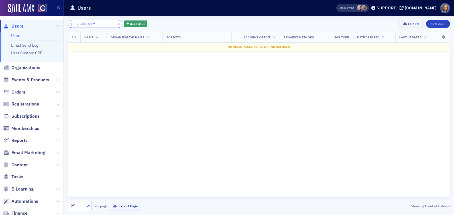
click at [82, 24] on input "Mark Solomon" at bounding box center [95, 24] width 54 height 8
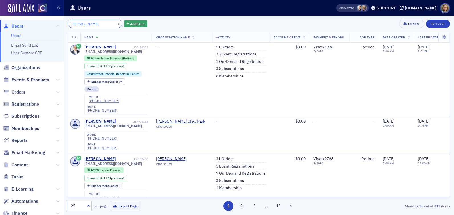
drag, startPoint x: 104, startPoint y: 23, endPoint x: 40, endPoint y: 17, distance: 63.8
click at [41, 17] on div "Users Users Email Send Log User Custom CPE Organizations Events & Products Orde…" at bounding box center [227, 107] width 454 height 215
paste input "Oluwayinka Ayeni"
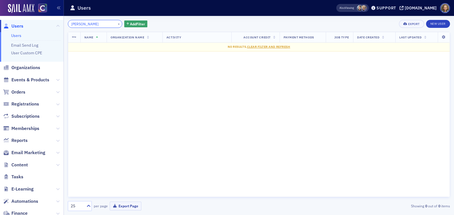
click at [92, 24] on input "Oluwayinka Ayeni" at bounding box center [95, 24] width 54 height 8
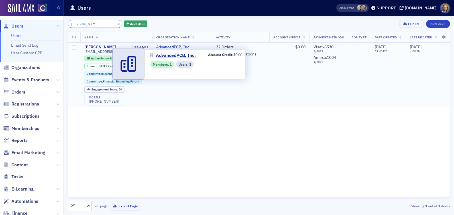
type input "Oluwayinka Ayeni"
click at [181, 49] on span "AdvancedPCB, Inc." at bounding box center [182, 47] width 52 height 5
select select "US"
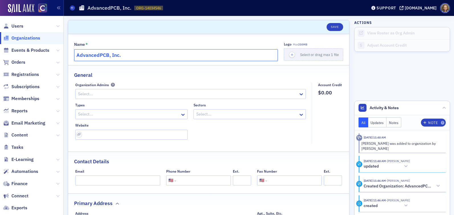
drag, startPoint x: 158, startPoint y: 54, endPoint x: 47, endPoint y: 45, distance: 111.4
click at [46, 46] on div "Users Organizations Events & Products Orders Registrations Subscriptions Member…" at bounding box center [227, 107] width 454 height 215
click at [19, 28] on span "Users" at bounding box center [17, 26] width 12 height 6
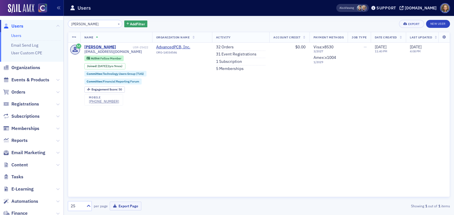
drag, startPoint x: 101, startPoint y: 25, endPoint x: 39, endPoint y: 17, distance: 62.2
click at [40, 18] on div "Users Users Email Send Log User Custom CPE Organizations Events & Products Orde…" at bounding box center [227, 107] width 454 height 215
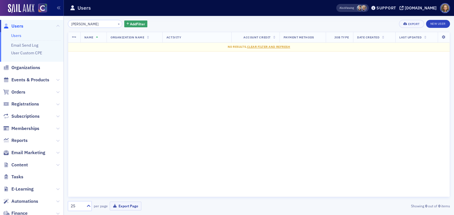
click at [81, 24] on input "Peter Zessos" at bounding box center [95, 24] width 54 height 8
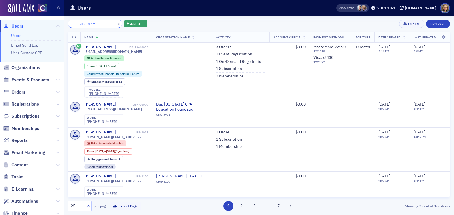
drag, startPoint x: 99, startPoint y: 25, endPoint x: 29, endPoint y: 14, distance: 70.4
click at [29, 14] on div "Users Users Email Send Log User Custom CPE Organizations Events & Products Orde…" at bounding box center [227, 107] width 454 height 215
paste input "Richard Fleischman"
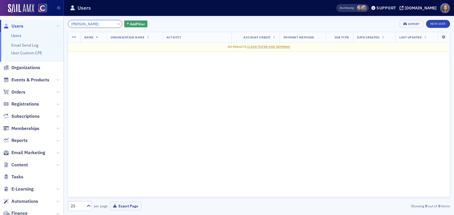
click at [84, 24] on input "Richard Fleischman" at bounding box center [95, 24] width 54 height 8
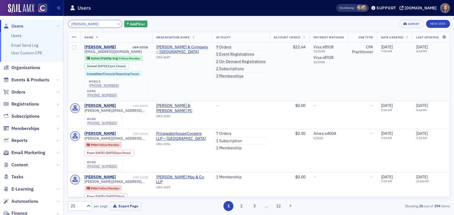
type input "Richard Fleischman"
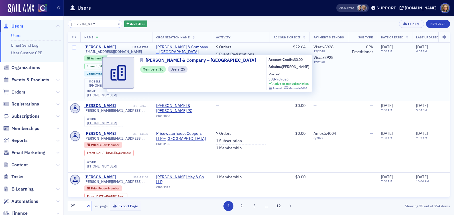
click at [181, 49] on span "[PERSON_NAME] & Company – [GEOGRAPHIC_DATA]" at bounding box center [182, 50] width 52 height 10
select select "US"
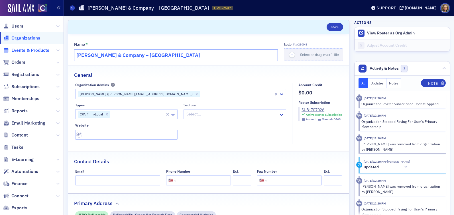
drag, startPoint x: 154, startPoint y: 54, endPoint x: 36, endPoint y: 53, distance: 118.2
click at [36, 53] on div "Users Organizations Events & Products Orders Registrations Subscriptions Member…" at bounding box center [227, 107] width 454 height 215
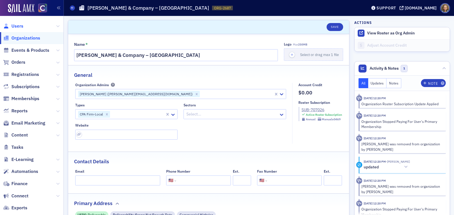
click at [17, 27] on span "Users" at bounding box center [17, 26] width 12 height 6
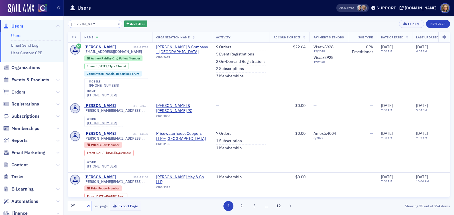
drag, startPoint x: 104, startPoint y: 25, endPoint x: 40, endPoint y: 19, distance: 64.1
click at [40, 19] on div "Users Users Email Send Log User Custom CPE Organizations Events & Products Orde…" at bounding box center [227, 107] width 454 height 215
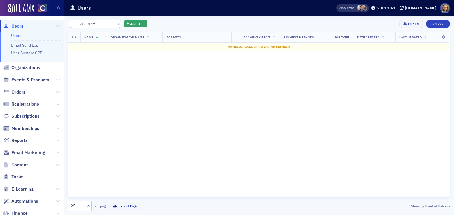
click at [85, 24] on input "Richard Graff" at bounding box center [95, 24] width 54 height 8
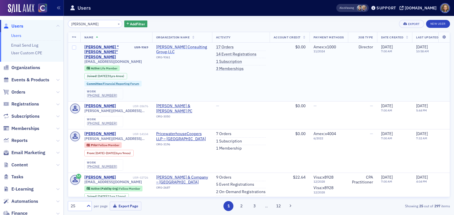
type input "Richard Graff"
click at [194, 47] on span "Graff Consulting Group LLC" at bounding box center [182, 50] width 52 height 10
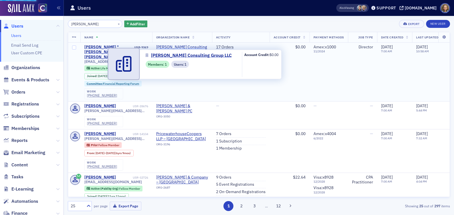
select select "US"
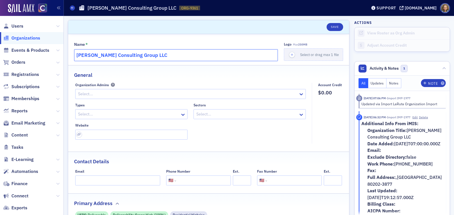
drag, startPoint x: 161, startPoint y: 54, endPoint x: 47, endPoint y: 53, distance: 113.6
click at [47, 53] on div "Users Organizations Events & Products Orders Registrations Subscriptions Member…" at bounding box center [227, 107] width 454 height 215
click at [19, 23] on span "Users" at bounding box center [17, 26] width 12 height 6
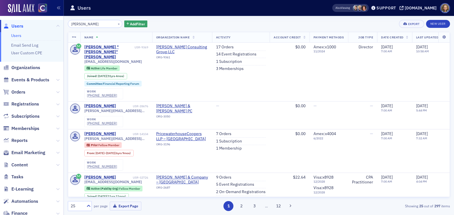
drag, startPoint x: 97, startPoint y: 24, endPoint x: 23, endPoint y: 20, distance: 74.1
click at [23, 20] on div "Users Users Email Send Log User Custom CPE Organizations Events & Products Orde…" at bounding box center [227, 107] width 454 height 215
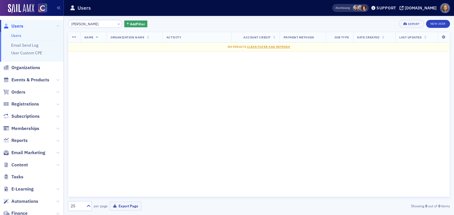
click at [80, 22] on input "Amele Hounakey-akakpo" at bounding box center [95, 24] width 54 height 8
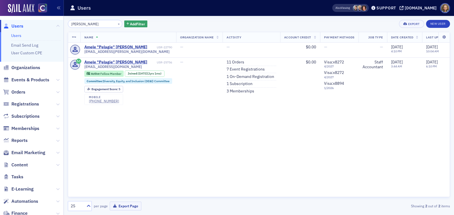
type input "Amele Hounakey-akakpo"
click at [116, 23] on button "×" at bounding box center [118, 23] width 5 height 5
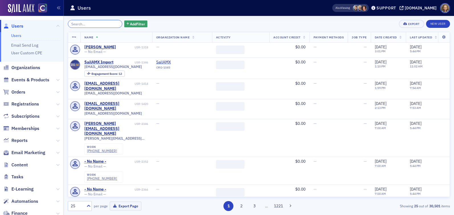
click at [89, 23] on input "search" at bounding box center [95, 24] width 54 height 8
paste input "Cody Bair"
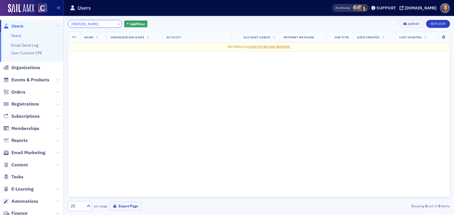
click at [81, 24] on input "Cody Bair" at bounding box center [95, 24] width 54 height 8
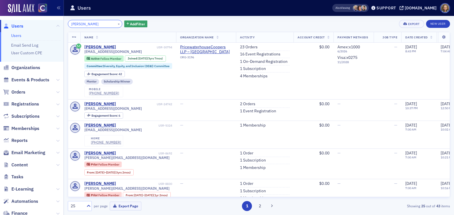
drag, startPoint x: 97, startPoint y: 25, endPoint x: 42, endPoint y: 18, distance: 55.4
click at [42, 19] on div "Users Users Email Send Log User Custom CPE Organizations Events & Products Orde…" at bounding box center [227, 107] width 454 height 215
paste input "Daniel Hawkinson"
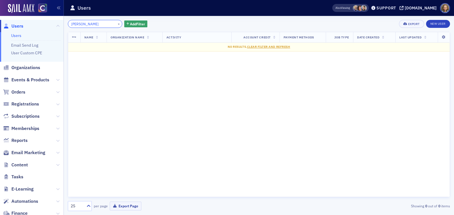
click at [83, 23] on input "Daniel Hawkinson" at bounding box center [95, 24] width 54 height 8
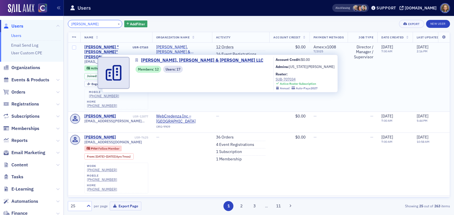
type input "Daniel Hawkinson"
click at [184, 49] on span "[PERSON_NAME], [PERSON_NAME] & [PERSON_NAME] LLC" at bounding box center [182, 50] width 52 height 10
select select "US"
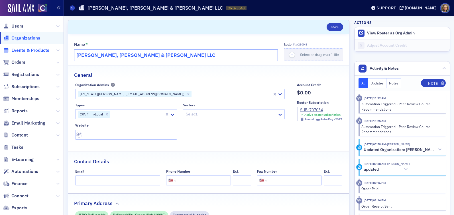
drag, startPoint x: 158, startPoint y: 54, endPoint x: 47, endPoint y: 52, distance: 111.6
click at [47, 52] on div "Users Organizations Events & Products Orders Registrations Subscriptions Member…" at bounding box center [227, 107] width 454 height 215
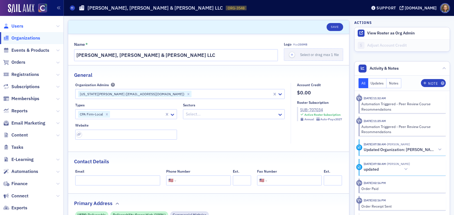
click at [17, 26] on span "Users" at bounding box center [17, 26] width 12 height 6
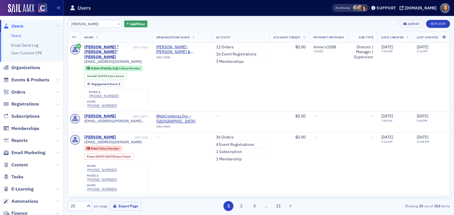
drag, startPoint x: 99, startPoint y: 24, endPoint x: 34, endPoint y: 16, distance: 65.4
click at [35, 16] on div "Users Users Email Send Log User Custom CPE Organizations Events & Products Orde…" at bounding box center [227, 107] width 454 height 215
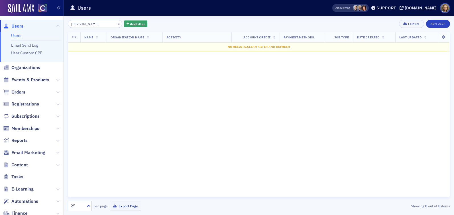
click at [84, 24] on input "Kaitlin Borncamp" at bounding box center [95, 24] width 54 height 8
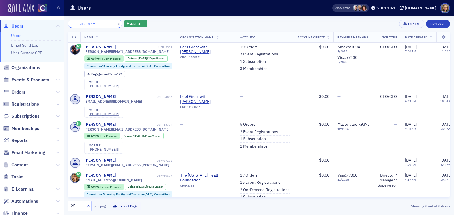
drag, startPoint x: 103, startPoint y: 25, endPoint x: 34, endPoint y: 13, distance: 70.6
click at [34, 13] on div "Users Users Email Send Log User Custom CPE Organizations Events & Products Orde…" at bounding box center [227, 107] width 454 height 215
paste input "Heinz"
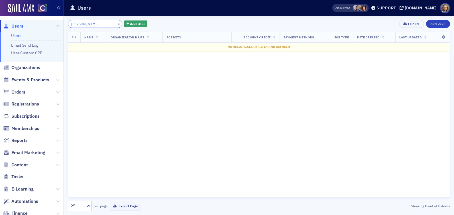
drag, startPoint x: 84, startPoint y: 24, endPoint x: 83, endPoint y: 8, distance: 16.5
click at [84, 23] on input "Kaitlin Heinz" at bounding box center [95, 24] width 54 height 8
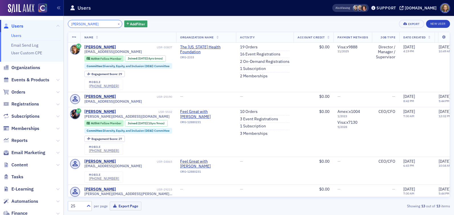
drag, startPoint x: 99, startPoint y: 23, endPoint x: 20, endPoint y: 16, distance: 80.0
click at [20, 17] on div "Users Users Email Send Log User Custom CPE Organizations Events & Products Orde…" at bounding box center [227, 107] width 454 height 215
paste input "enneth Richards"
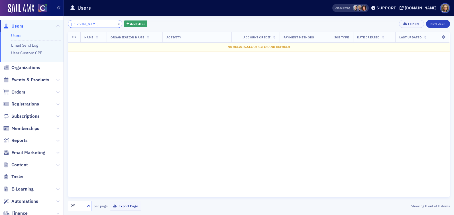
click at [88, 24] on input "Kenneth Richards" at bounding box center [95, 24] width 54 height 8
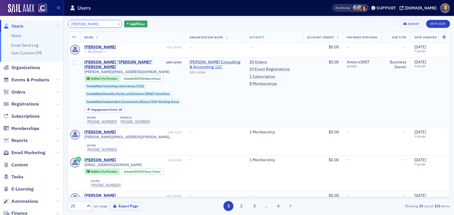
type input "Kenneth Richards"
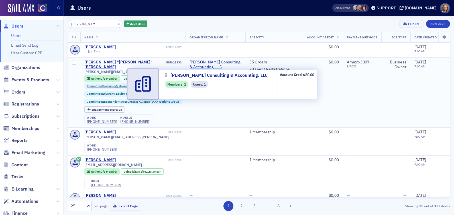
click at [207, 64] on span "Richards Consulting & Accounting, LLC" at bounding box center [215, 65] width 52 height 10
select select "US"
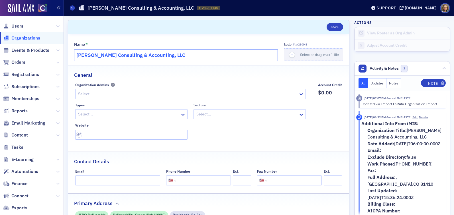
drag, startPoint x: 175, startPoint y: 56, endPoint x: 45, endPoint y: 30, distance: 132.7
click at [45, 30] on div "Users Organizations Events & Products Orders Registrations Subscriptions Member…" at bounding box center [227, 107] width 454 height 215
select select "US"
click at [18, 25] on span "Users" at bounding box center [17, 26] width 12 height 6
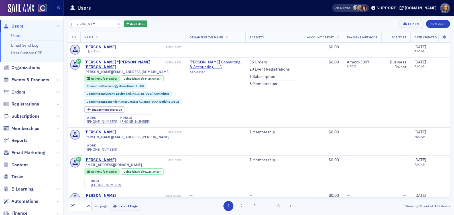
drag, startPoint x: 102, startPoint y: 24, endPoint x: 51, endPoint y: 13, distance: 51.9
click at [52, 14] on div "Users Users Email Send Log User Custom CPE Organizations Events & Products Orde…" at bounding box center [227, 107] width 454 height 215
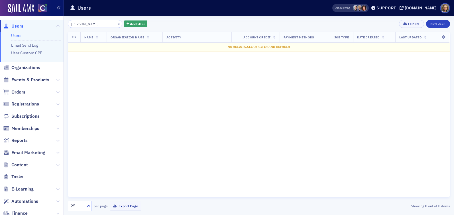
click at [81, 24] on input "Aaron Blaine" at bounding box center [95, 24] width 54 height 8
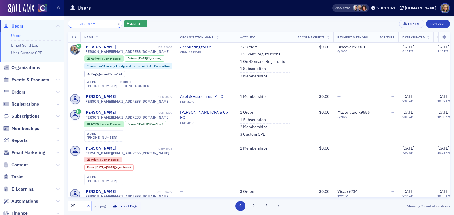
drag, startPoint x: 92, startPoint y: 22, endPoint x: 47, endPoint y: 19, distance: 45.1
click at [48, 20] on div "Users Users Email Send Log User Custom CPE Organizations Events & Products Orde…" at bounding box center [227, 107] width 454 height 215
paste input "Will Lanehart"
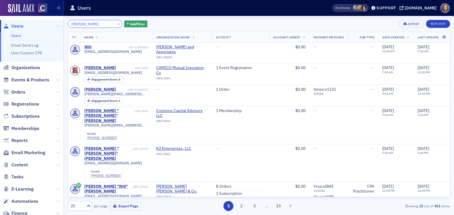
click at [81, 23] on input "Will Lanehart" at bounding box center [95, 24] width 54 height 8
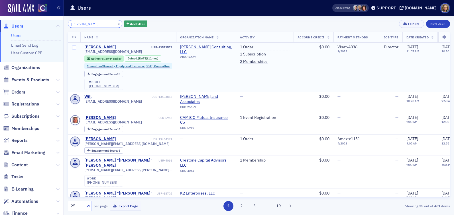
type input "Will Lanehart"
click at [205, 46] on span "Riveron Consulting, LLC" at bounding box center [206, 50] width 52 height 10
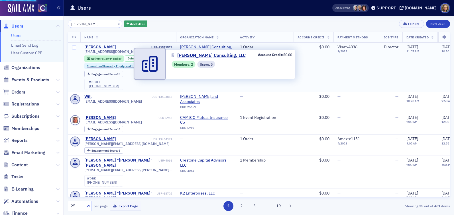
select select "US"
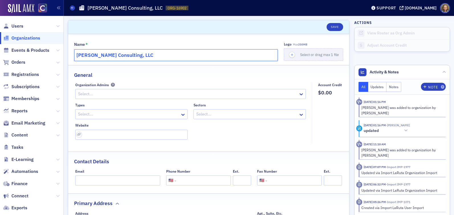
drag, startPoint x: 161, startPoint y: 55, endPoint x: 39, endPoint y: 40, distance: 123.0
click at [39, 41] on div "Users Organizations Events & Products Orders Registrations Subscriptions Member…" at bounding box center [227, 107] width 454 height 215
click at [18, 26] on span "Users" at bounding box center [17, 26] width 12 height 6
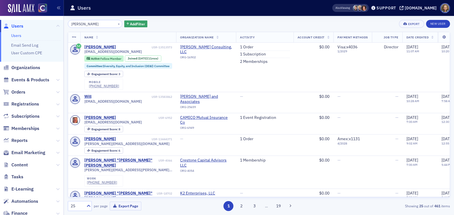
drag, startPoint x: 99, startPoint y: 26, endPoint x: 36, endPoint y: 15, distance: 63.9
click at [36, 15] on div "Users Users Email Send Log User Custom CPE Organizations Events & Products Orde…" at bounding box center [227, 107] width 454 height 215
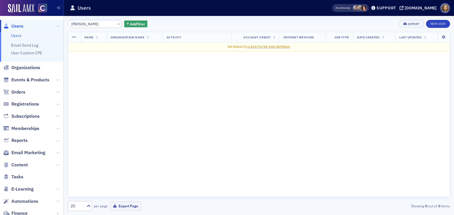
click at [84, 22] on input "Denise Carson" at bounding box center [95, 24] width 54 height 8
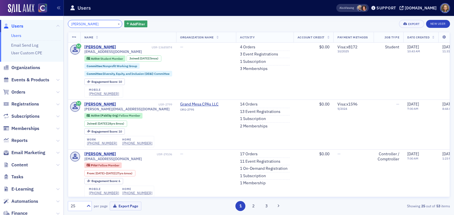
drag, startPoint x: 97, startPoint y: 23, endPoint x: 45, endPoint y: 21, distance: 52.4
click at [45, 22] on div "Users Users Email Send Log User Custom CPE Organizations Events & Products Orde…" at bounding box center [227, 107] width 454 height 215
paste input "Stephanie Monroe"
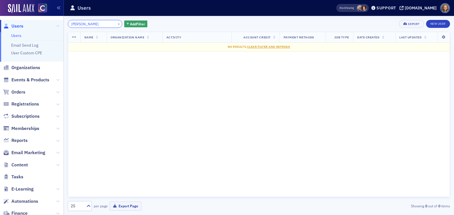
click at [88, 24] on input "Stephanie Monroe" at bounding box center [95, 24] width 54 height 8
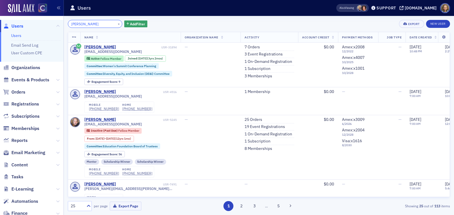
drag, startPoint x: 101, startPoint y: 25, endPoint x: 39, endPoint y: 8, distance: 64.3
click at [39, 8] on div "Users Users Email Send Log User Custom CPE Organizations Events & Products Orde…" at bounding box center [227, 107] width 454 height 215
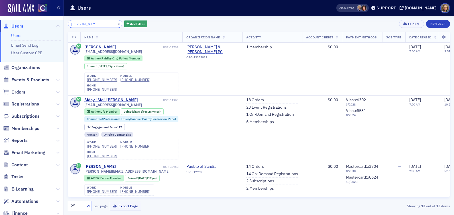
click at [71, 23] on input "Zink" at bounding box center [95, 24] width 54 height 8
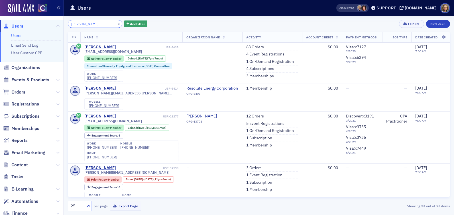
drag, startPoint x: 95, startPoint y: 20, endPoint x: 97, endPoint y: 23, distance: 3.5
click at [97, 23] on input "Vanessa Zink" at bounding box center [95, 24] width 54 height 8
paste input "Crystal Dorsey"
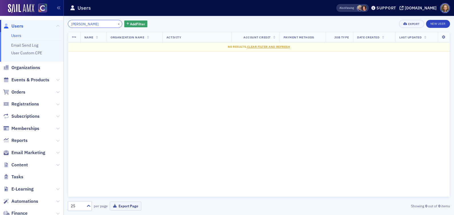
click at [83, 24] on input "Crystal Dorsey" at bounding box center [95, 24] width 54 height 8
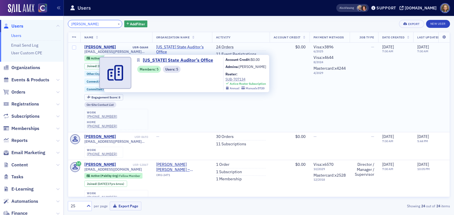
type input "Crystal Dorsey"
click at [183, 46] on span "Colorado State Auditor’s Office" at bounding box center [182, 50] width 52 height 10
select select "US"
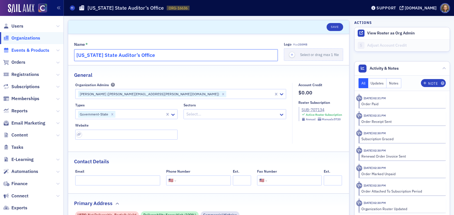
drag, startPoint x: 157, startPoint y: 55, endPoint x: 46, endPoint y: 48, distance: 111.5
click at [46, 49] on div "Users Organizations Events & Products Orders Registrations Subscriptions Member…" at bounding box center [227, 107] width 454 height 215
click at [17, 25] on span "Users" at bounding box center [17, 26] width 12 height 6
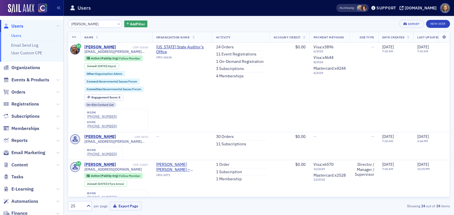
drag, startPoint x: 101, startPoint y: 25, endPoint x: 38, endPoint y: 7, distance: 65.4
click at [38, 8] on div "Users Users Email Send Log User Custom CPE Organizations Events & Products Orde…" at bounding box center [227, 107] width 454 height 215
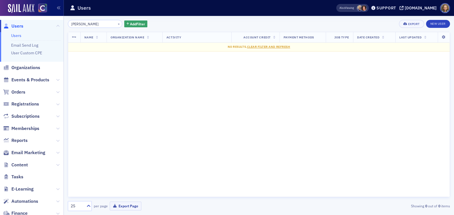
click at [87, 23] on input "Kimberley Temple" at bounding box center [95, 24] width 54 height 8
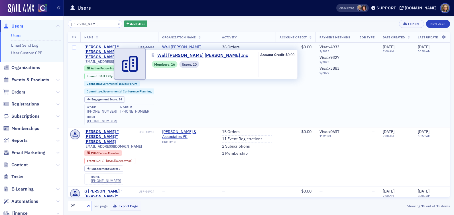
type input "Kimberley Temple"
click at [186, 46] on span "Wall Smith Bateman Inc" at bounding box center [188, 50] width 52 height 10
select select "US"
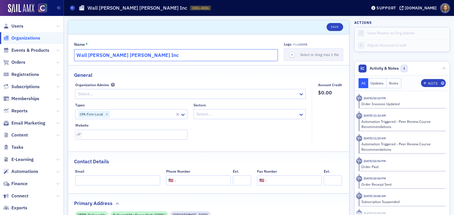
drag, startPoint x: 151, startPoint y: 56, endPoint x: 12, endPoint y: 41, distance: 139.7
click at [12, 41] on div "Users Organizations Events & Products Orders Registrations Subscriptions Member…" at bounding box center [227, 107] width 454 height 215
click at [19, 29] on span "Users" at bounding box center [31, 26] width 63 height 12
click at [13, 27] on span "Users" at bounding box center [17, 26] width 12 height 6
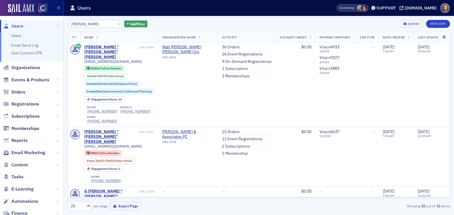
drag, startPoint x: 102, startPoint y: 26, endPoint x: 38, endPoint y: 8, distance: 66.4
click at [38, 9] on div "Users Users Email Send Log User Custom CPE Organizations Events & Products Orde…" at bounding box center [227, 107] width 454 height 215
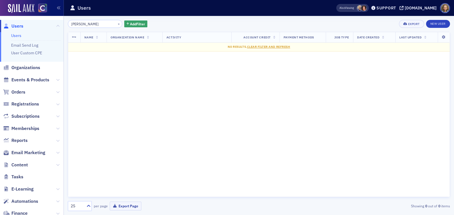
click at [82, 23] on input "Kevin Collins" at bounding box center [95, 24] width 54 height 8
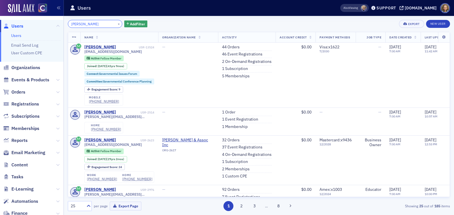
drag, startPoint x: 100, startPoint y: 23, endPoint x: 20, endPoint y: 13, distance: 80.3
click at [20, 13] on div "Users Users Email Send Log User Custom CPE Organizations Events & Products Orde…" at bounding box center [227, 107] width 454 height 215
paste input "Denise Carson"
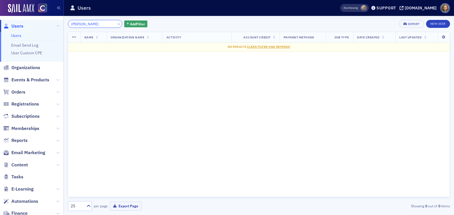
click at [84, 27] on input "Denise Carson" at bounding box center [95, 24] width 54 height 8
click at [84, 24] on input "Denise Carson" at bounding box center [95, 24] width 54 height 8
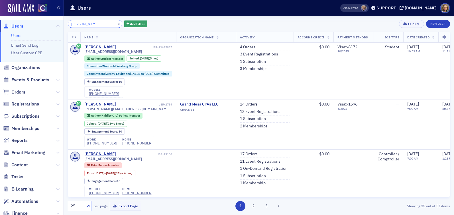
drag, startPoint x: 101, startPoint y: 23, endPoint x: 39, endPoint y: 17, distance: 62.7
click at [39, 18] on div "Users Users Email Send Log User Custom CPE Organizations Events & Products Orde…" at bounding box center [227, 107] width 454 height 215
paste input "Hannah DeAlto"
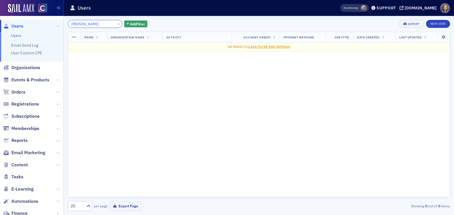
click at [83, 24] on input "Hannah DeAlto" at bounding box center [95, 24] width 54 height 8
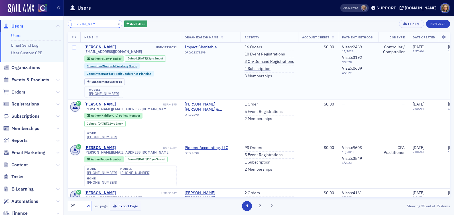
type input "Hannah DeAlto"
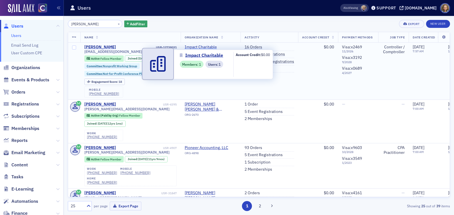
click at [204, 48] on span "Impact Charitable" at bounding box center [210, 47] width 52 height 5
select select "US"
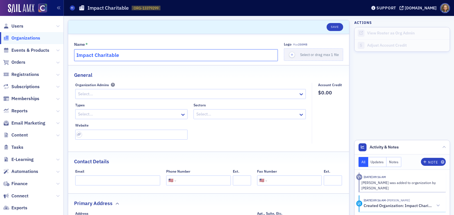
drag, startPoint x: 133, startPoint y: 55, endPoint x: 48, endPoint y: 46, distance: 85.3
click at [48, 46] on div "Users Organizations Events & Products Orders Registrations Subscriptions Member…" at bounding box center [227, 107] width 454 height 215
click at [12, 24] on span "Users" at bounding box center [17, 26] width 12 height 6
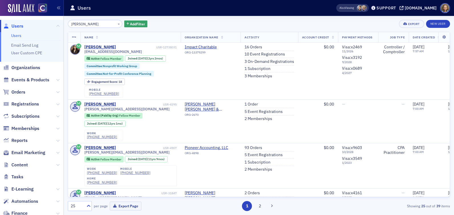
drag, startPoint x: 98, startPoint y: 24, endPoint x: 44, endPoint y: 14, distance: 55.2
click at [44, 15] on div "Users Users Email Send Log User Custom CPE Organizations Events & Products Orde…" at bounding box center [227, 107] width 454 height 215
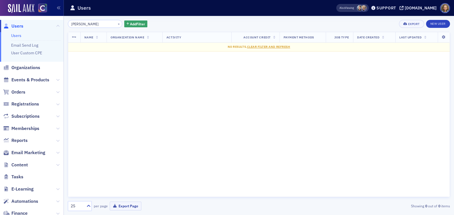
click at [85, 25] on input "Krystal Cook-Matson" at bounding box center [95, 24] width 54 height 8
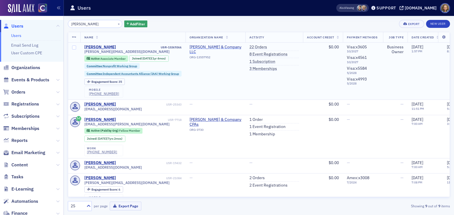
type input "Krystal Cook-Matson"
click at [208, 46] on span "Cook-Matson & Company LLC" at bounding box center [215, 50] width 52 height 10
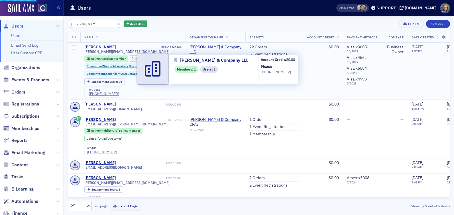
select select "US"
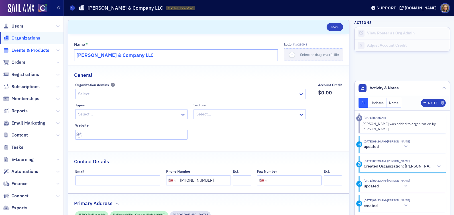
drag, startPoint x: 148, startPoint y: 54, endPoint x: 39, endPoint y: 48, distance: 108.9
click at [39, 48] on div "Users Organizations Events & Products Orders Registrations Subscriptions Member…" at bounding box center [227, 107] width 454 height 215
click at [18, 26] on span "Users" at bounding box center [17, 26] width 12 height 6
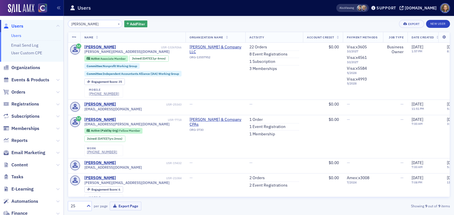
drag, startPoint x: 104, startPoint y: 22, endPoint x: 36, endPoint y: 14, distance: 69.4
click at [36, 14] on div "Users Users Email Send Log User Custom CPE Organizations Events & Products Orde…" at bounding box center [227, 107] width 454 height 215
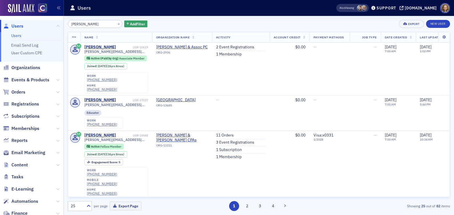
click at [87, 24] on input "Lori Anne Reinwald" at bounding box center [95, 24] width 54 height 8
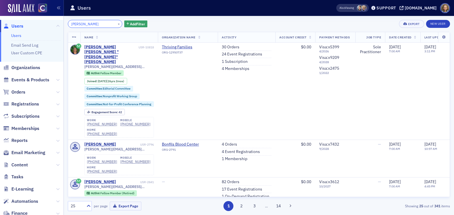
drag, startPoint x: 103, startPoint y: 26, endPoint x: 41, endPoint y: 14, distance: 63.5
click at [41, 14] on div "Users Users Email Send Log User Custom CPE Organizations Events & Products Orde…" at bounding box center [227, 107] width 454 height 215
paste input "[PERSON_NAME]"
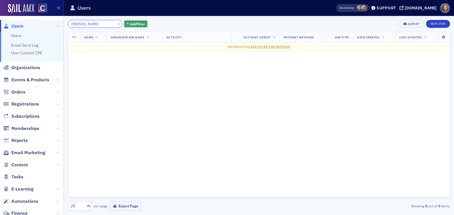
click at [88, 22] on input "[PERSON_NAME]" at bounding box center [95, 24] width 54 height 8
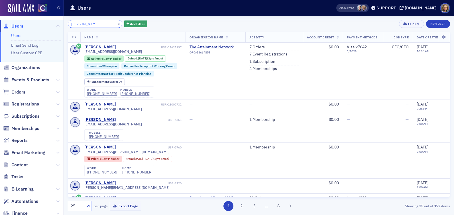
drag, startPoint x: 99, startPoint y: 21, endPoint x: 101, endPoint y: 26, distance: 5.6
click at [101, 26] on input "[PERSON_NAME]" at bounding box center [95, 24] width 54 height 8
paste input "Patrick Lewis"
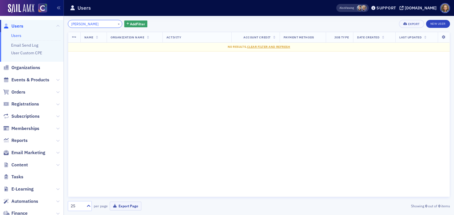
click at [85, 25] on input "Patrick Lewis" at bounding box center [95, 24] width 54 height 8
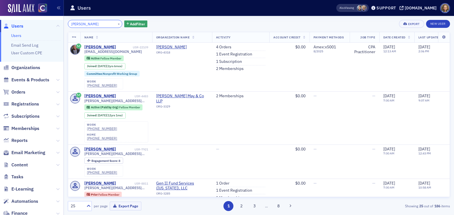
drag, startPoint x: 98, startPoint y: 24, endPoint x: 38, endPoint y: 17, distance: 60.0
click at [39, 17] on div "Users Users Email Send Log User Custom CPE Organizations Events & Products Orde…" at bounding box center [227, 107] width 454 height 215
paste input "Hannah DeAlto"
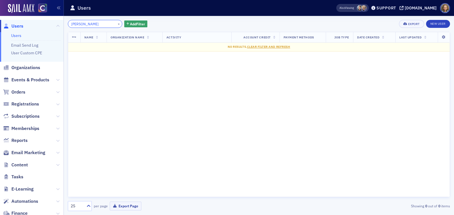
click at [85, 24] on input "Hannah DeAlto" at bounding box center [95, 24] width 54 height 8
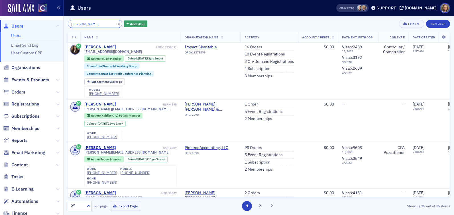
drag, startPoint x: 101, startPoint y: 25, endPoint x: 46, endPoint y: 19, distance: 54.7
click at [46, 19] on div "Users Users Email Send Log User Custom CPE Organizations Events & Products Orde…" at bounding box center [227, 107] width 454 height 215
paste input "Jill Korenek"
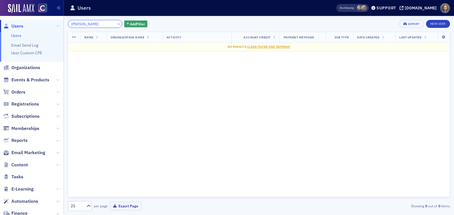
click at [78, 24] on input "Jill Korenek" at bounding box center [95, 24] width 54 height 8
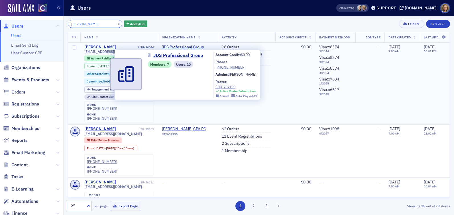
type input "Jill Korenek"
click at [182, 46] on span "JDS Professional Group" at bounding box center [188, 47] width 52 height 5
select select "US"
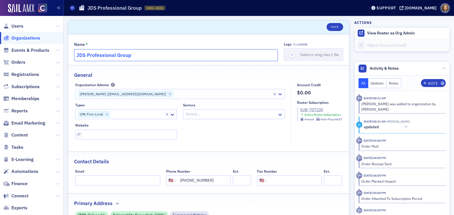
drag, startPoint x: 160, startPoint y: 57, endPoint x: 45, endPoint y: 42, distance: 115.4
click at [45, 42] on div "Users Organizations Events & Products Orders Registrations Subscriptions Member…" at bounding box center [227, 107] width 454 height 215
click at [16, 29] on span "Users" at bounding box center [31, 26] width 63 height 12
click at [16, 28] on span "Users" at bounding box center [17, 26] width 12 height 6
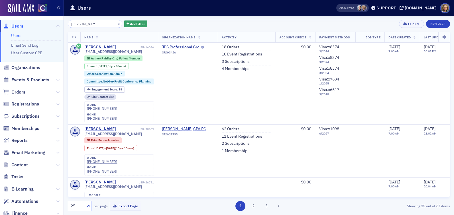
drag, startPoint x: 96, startPoint y: 24, endPoint x: 26, endPoint y: 13, distance: 71.3
click at [27, 13] on div "Users Users Email Send Log User Custom CPE Organizations Events & Products Orde…" at bounding box center [227, 107] width 454 height 215
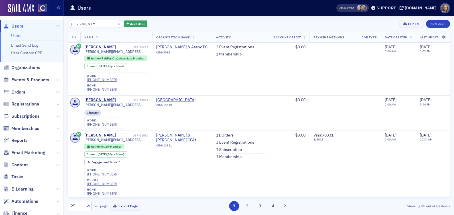
click at [87, 23] on input "Lori Anne Reinwald" at bounding box center [95, 24] width 54 height 8
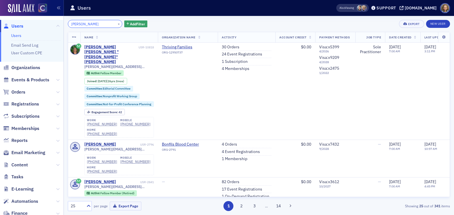
drag, startPoint x: 104, startPoint y: 23, endPoint x: 40, endPoint y: 11, distance: 65.4
click at [40, 12] on div "Users Users Email Send Log User Custom CPE Organizations Events & Products Orde…" at bounding box center [227, 107] width 454 height 215
paste input "[PERSON_NAME]"
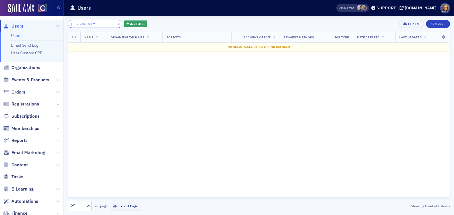
click at [86, 24] on input "[PERSON_NAME]" at bounding box center [95, 24] width 54 height 8
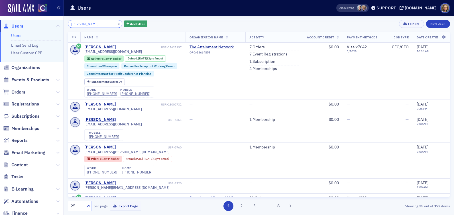
type input "[PERSON_NAME]"
